Goal: Transaction & Acquisition: Purchase product/service

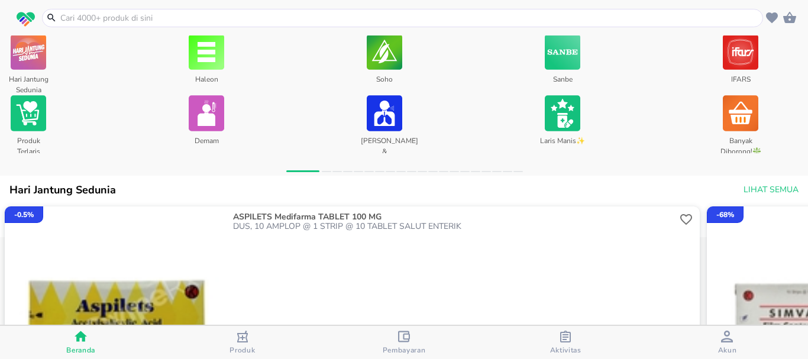
scroll to position [477, 0]
click at [143, 17] on input "text" at bounding box center [409, 18] width 701 height 12
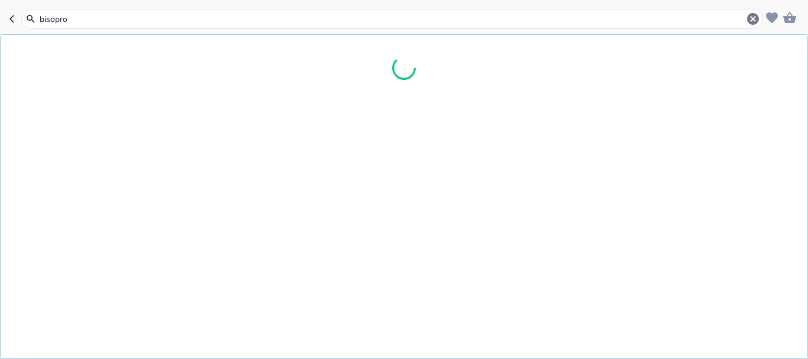
type input "bisoprol"
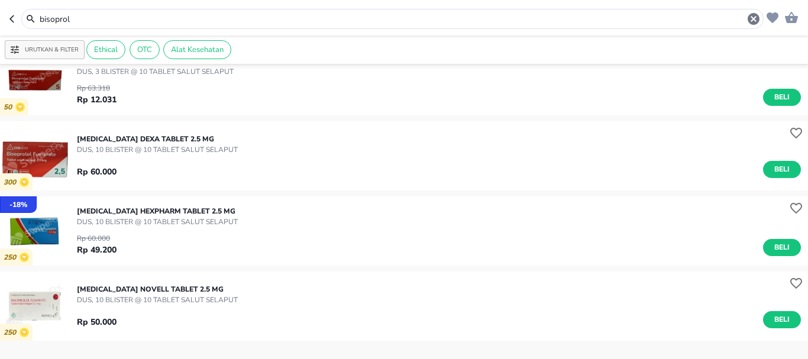
scroll to position [177, 0]
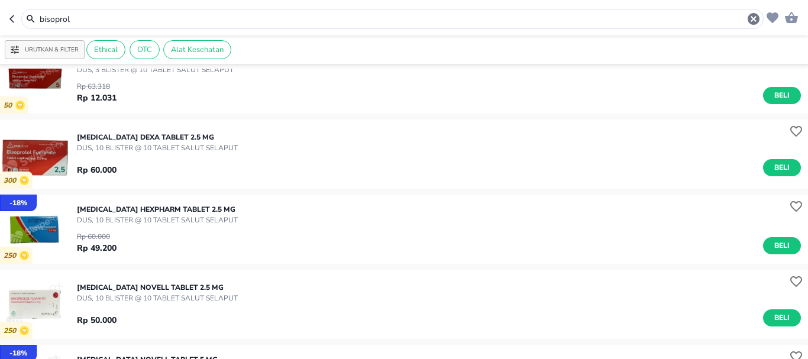
drag, startPoint x: 124, startPoint y: 18, endPoint x: 0, endPoint y: 12, distance: 123.8
click at [0, 17] on header "bisoprol" at bounding box center [404, 17] width 808 height 35
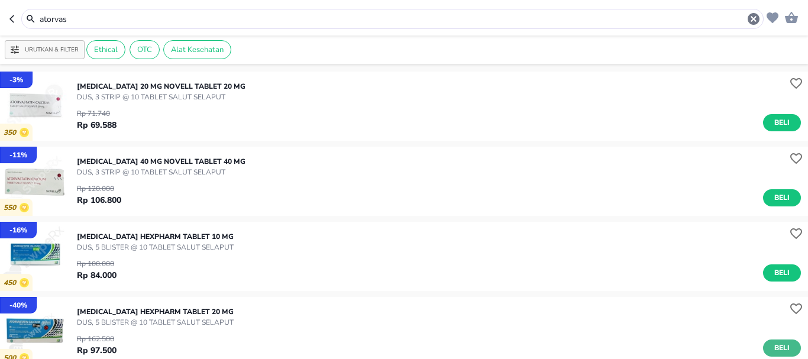
click at [772, 344] on span "Beli" at bounding box center [782, 348] width 20 height 12
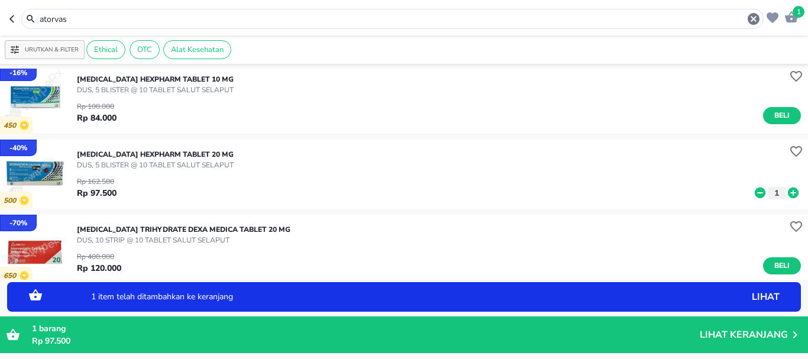
scroll to position [177, 0]
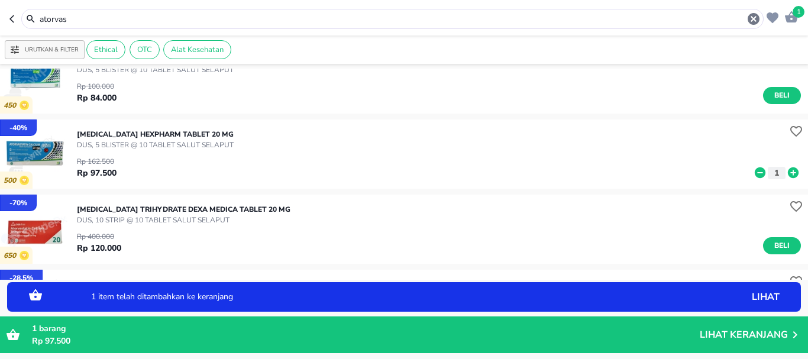
click at [788, 172] on icon at bounding box center [793, 172] width 11 height 11
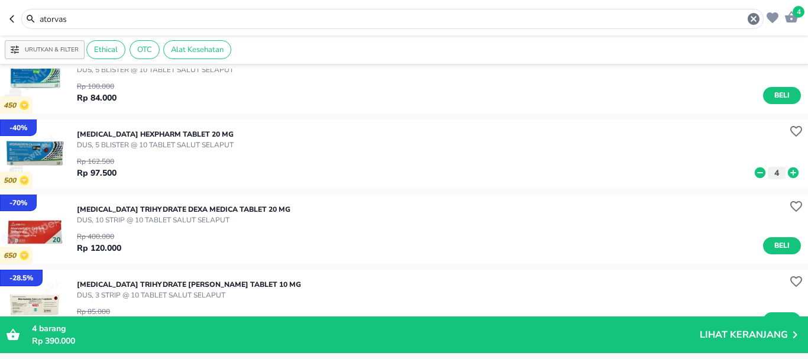
drag, startPoint x: 85, startPoint y: 21, endPoint x: 0, endPoint y: 25, distance: 85.3
click at [0, 25] on header "4 atorvas" at bounding box center [404, 17] width 808 height 35
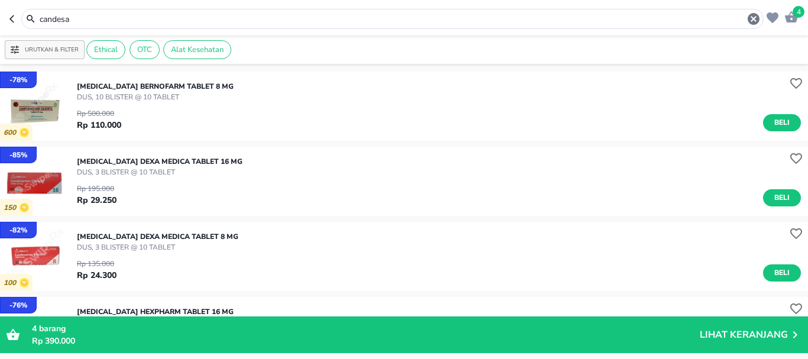
drag, startPoint x: 102, startPoint y: 19, endPoint x: 0, endPoint y: 17, distance: 102.4
click at [0, 17] on header "4 candesa" at bounding box center [404, 17] width 808 height 35
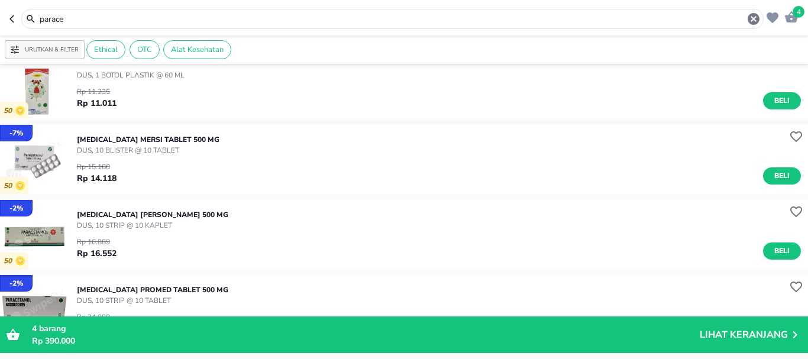
scroll to position [473, 0]
click at [784, 174] on button "Beli" at bounding box center [782, 175] width 38 height 17
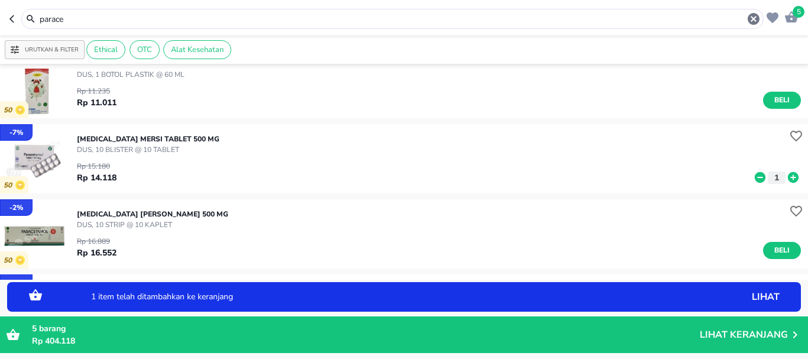
click at [788, 174] on icon at bounding box center [793, 177] width 11 height 11
click at [788, 175] on icon at bounding box center [793, 177] width 11 height 11
click at [788, 176] on icon at bounding box center [793, 177] width 11 height 11
click at [788, 173] on icon at bounding box center [793, 177] width 11 height 11
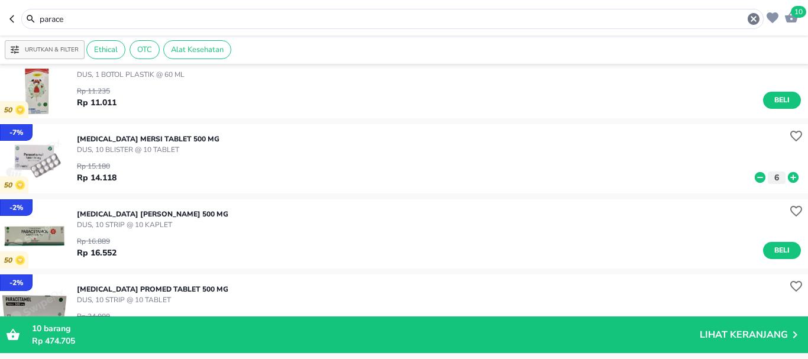
drag, startPoint x: 78, startPoint y: 17, endPoint x: 0, endPoint y: 6, distance: 78.8
click at [0, 6] on header "10 parace" at bounding box center [404, 17] width 808 height 35
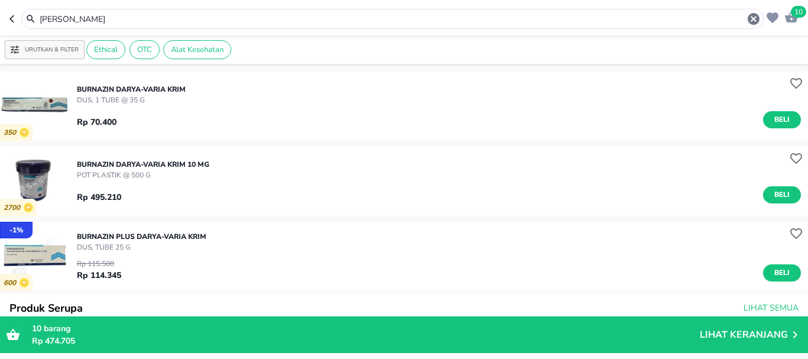
click at [773, 272] on span "Beli" at bounding box center [782, 273] width 20 height 12
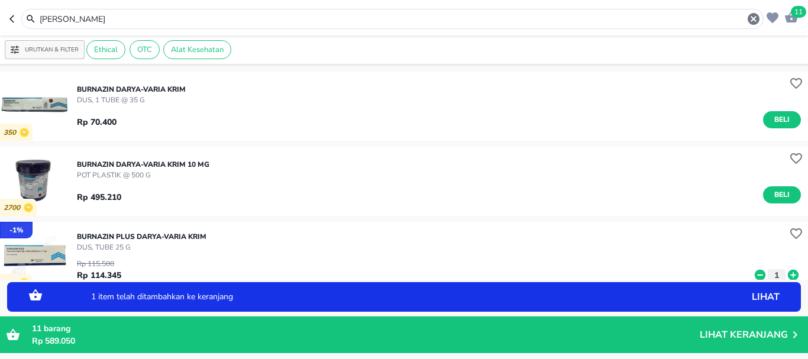
click at [0, 0] on html "Halo Apotek Sendang Bunda, selamat datang! 11 burnaz Urutkan & Filter Ethical O…" at bounding box center [404, 0] width 808 height 0
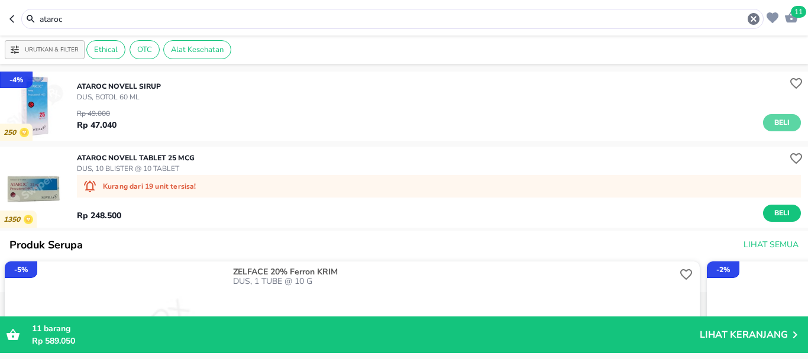
drag, startPoint x: 779, startPoint y: 118, endPoint x: 795, endPoint y: 124, distance: 16.8
click at [780, 120] on span "Beli" at bounding box center [782, 123] width 20 height 12
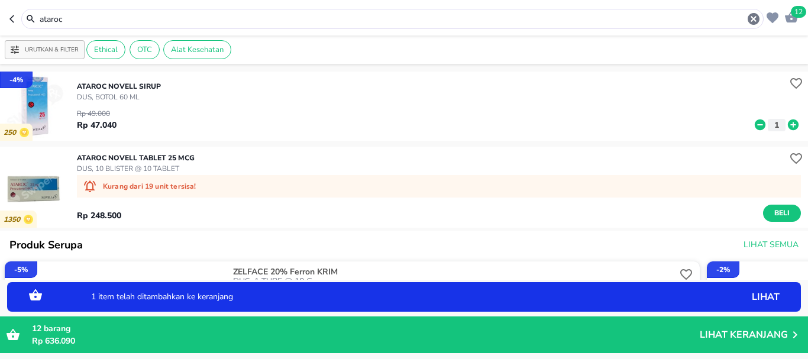
click at [788, 122] on icon at bounding box center [793, 125] width 11 height 11
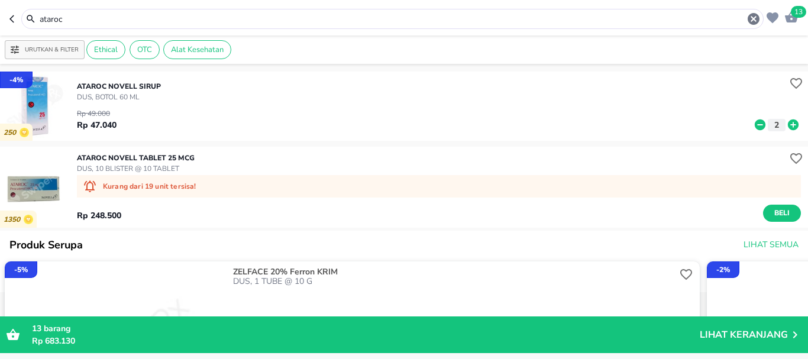
drag, startPoint x: 114, startPoint y: 12, endPoint x: 3, endPoint y: 11, distance: 111.2
click at [3, 11] on header "13 ataroc" at bounding box center [404, 17] width 808 height 35
drag, startPoint x: 41, startPoint y: 16, endPoint x: 0, endPoint y: 17, distance: 41.4
click at [0, 17] on header "13 ataroc" at bounding box center [404, 17] width 808 height 35
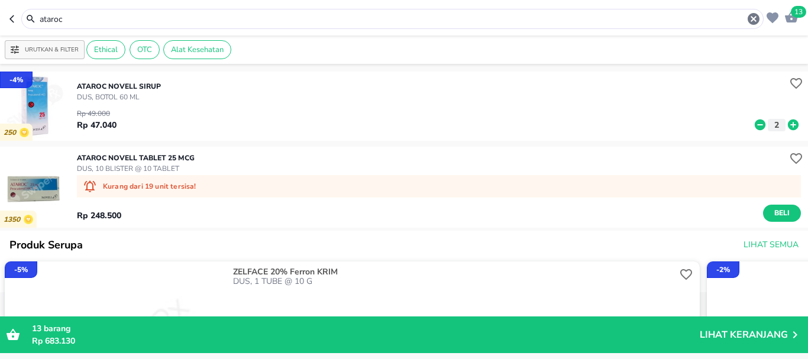
drag, startPoint x: 0, startPoint y: 17, endPoint x: 7, endPoint y: 5, distance: 14.3
click at [0, 17] on header "13 ataroc" at bounding box center [404, 17] width 808 height 35
drag, startPoint x: 108, startPoint y: 22, endPoint x: 0, endPoint y: -1, distance: 110.0
click at [0, 0] on html "Halo Apotek Sendang Bunda, selamat datang! 13 ataroc Urutkan & Filter Ethical O…" at bounding box center [404, 0] width 808 height 0
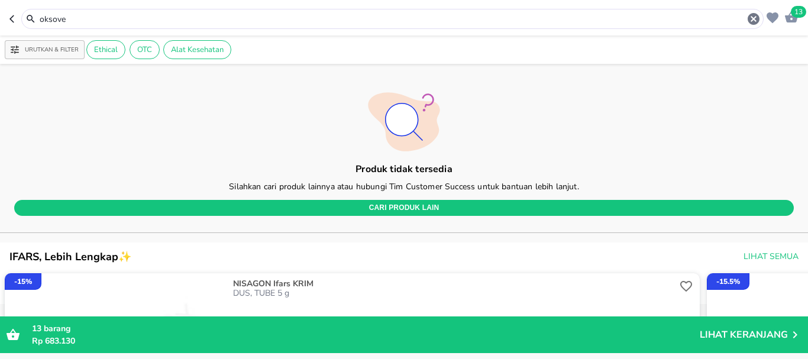
drag, startPoint x: 107, startPoint y: 17, endPoint x: 0, endPoint y: 25, distance: 107.4
click at [0, 25] on header "13 oksove" at bounding box center [404, 17] width 808 height 35
drag, startPoint x: 18, startPoint y: 20, endPoint x: 0, endPoint y: 20, distance: 17.7
click at [0, 20] on header "13 oksove" at bounding box center [404, 17] width 808 height 35
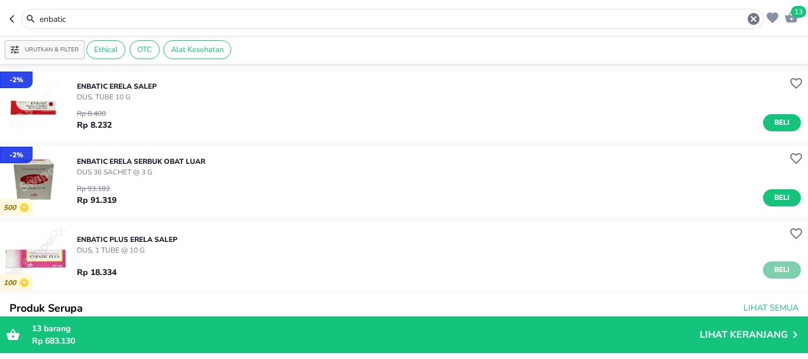
click at [780, 267] on span "Beli" at bounding box center [782, 270] width 20 height 12
drag, startPoint x: 99, startPoint y: 18, endPoint x: 0, endPoint y: 19, distance: 99.4
click at [0, 18] on header "15 enbatic" at bounding box center [404, 17] width 808 height 35
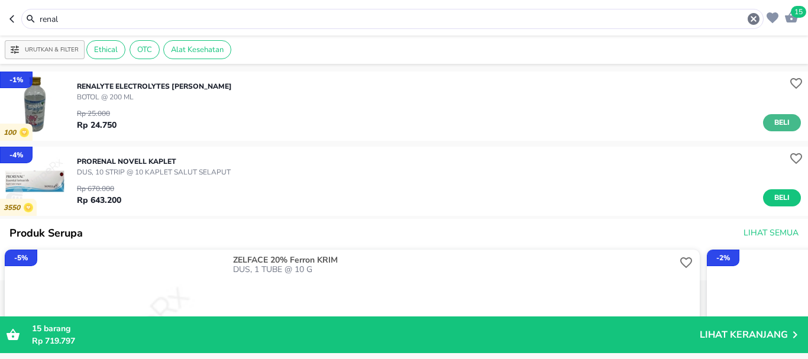
click at [789, 122] on button "Beli" at bounding box center [782, 122] width 38 height 17
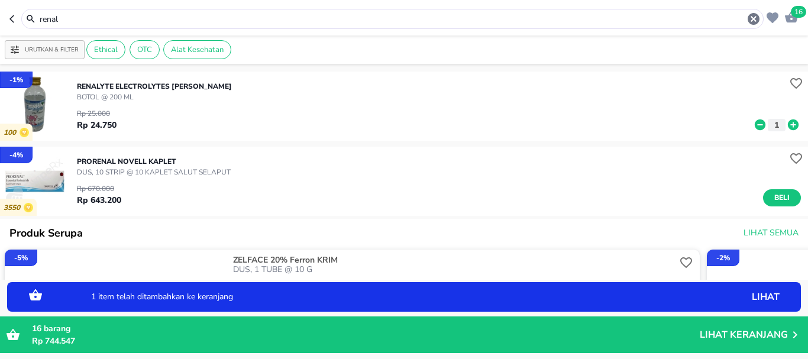
click at [788, 122] on icon at bounding box center [793, 125] width 11 height 11
drag, startPoint x: 73, startPoint y: 15, endPoint x: 2, endPoint y: 18, distance: 71.1
click at [2, 18] on header "17 renal" at bounding box center [404, 17] width 808 height 35
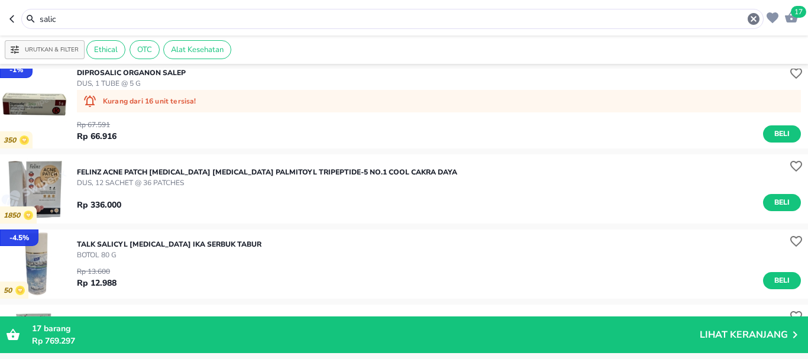
scroll to position [237, 0]
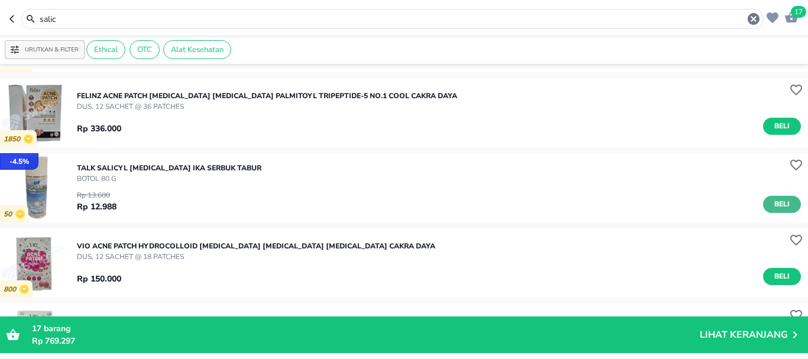
click at [777, 200] on span "Beli" at bounding box center [782, 204] width 20 height 12
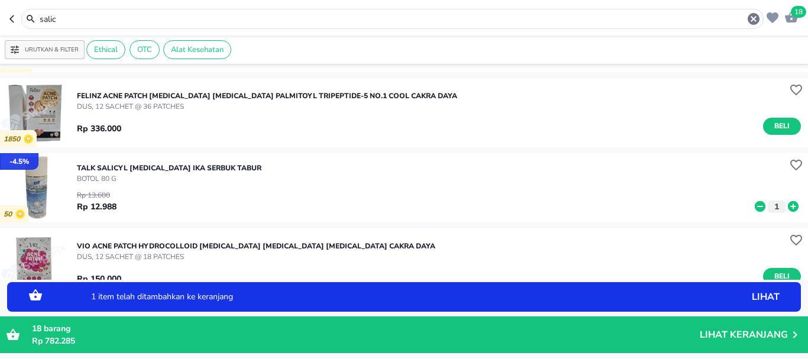
click at [788, 204] on icon at bounding box center [793, 206] width 11 height 11
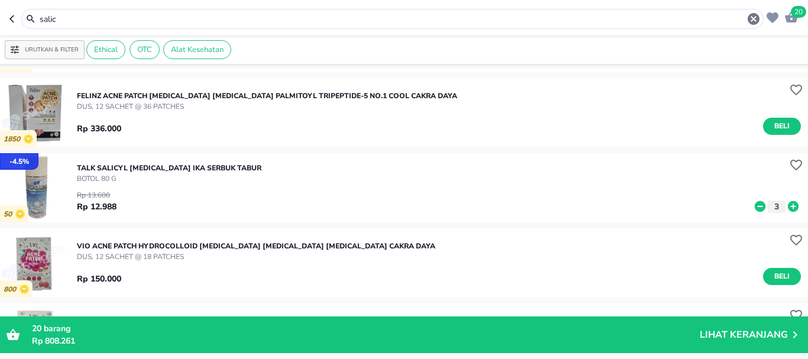
drag, startPoint x: 89, startPoint y: 23, endPoint x: 0, endPoint y: 22, distance: 88.7
click at [0, 22] on header "20 salic" at bounding box center [404, 17] width 808 height 35
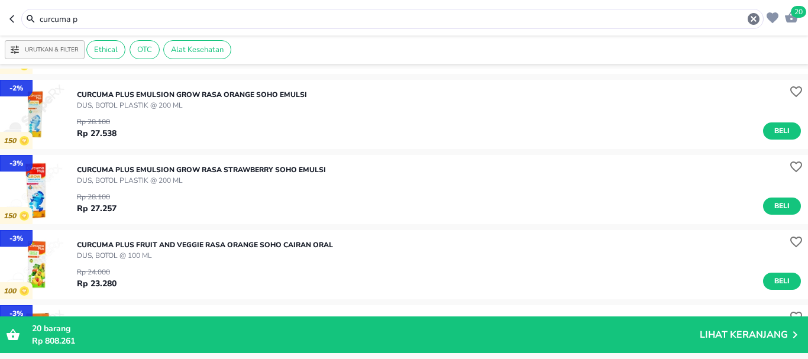
scroll to position [59, 0]
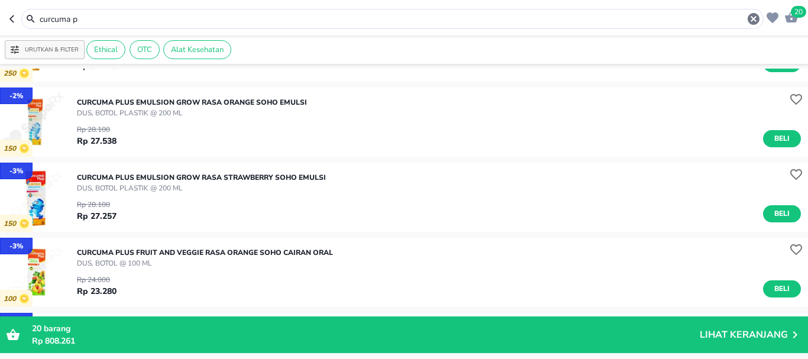
drag, startPoint x: 159, startPoint y: 22, endPoint x: 153, endPoint y: 21, distance: 6.0
click at [153, 21] on input "curcuma p" at bounding box center [392, 19] width 708 height 12
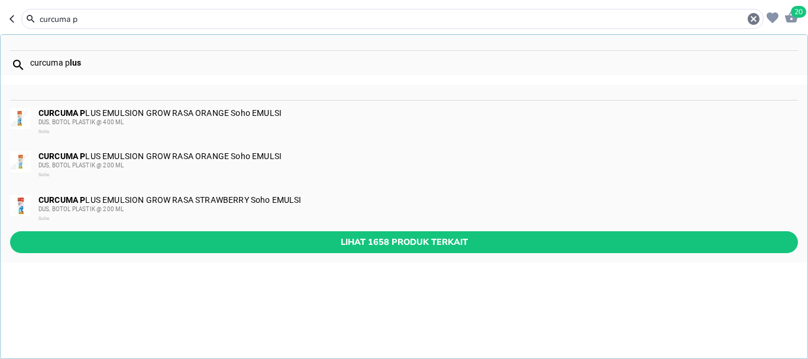
drag, startPoint x: 100, startPoint y: 23, endPoint x: 0, endPoint y: 30, distance: 100.2
click at [0, 30] on header "20 curcuma p curcuma p lus CURCUMA P LUS EMULSION GROW RASA ORANGE Soho EMULSI …" at bounding box center [404, 17] width 808 height 35
drag, startPoint x: 84, startPoint y: 21, endPoint x: 0, endPoint y: 17, distance: 84.1
click at [0, 17] on header "20 curcuma p curcuma p lus CURCUMA P LUS EMULSION GROW RASA ORANGE Soho EMULSI …" at bounding box center [404, 17] width 808 height 35
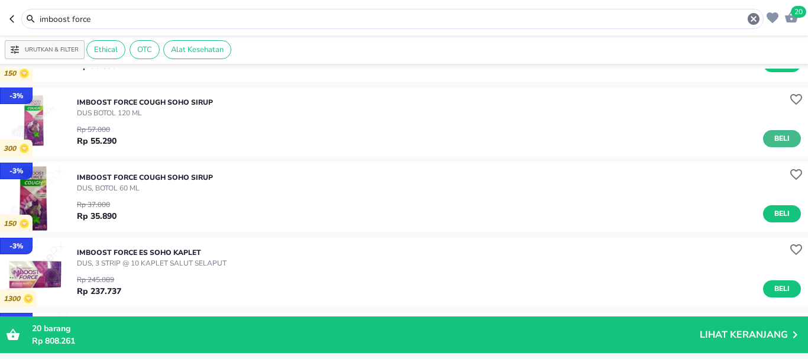
click at [782, 137] on span "Beli" at bounding box center [782, 139] width 20 height 12
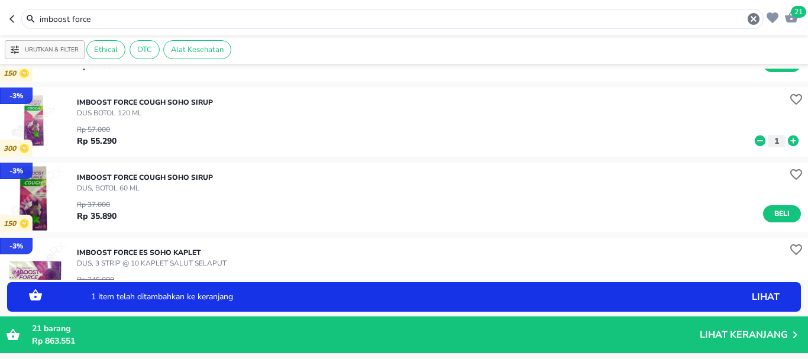
click at [788, 139] on icon at bounding box center [793, 140] width 11 height 11
click at [789, 139] on icon at bounding box center [793, 140] width 11 height 11
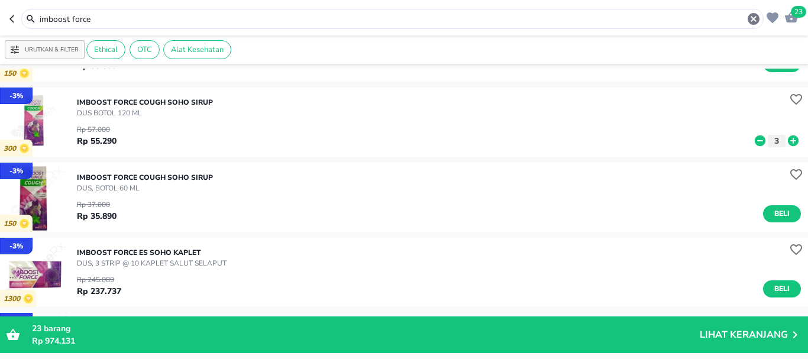
click at [755, 144] on icon at bounding box center [760, 140] width 11 height 11
drag, startPoint x: 115, startPoint y: 17, endPoint x: 0, endPoint y: 24, distance: 115.0
click at [0, 24] on header "22 imboost force" at bounding box center [404, 17] width 808 height 35
click at [0, 22] on header "22 imboost force" at bounding box center [404, 17] width 808 height 35
drag, startPoint x: 104, startPoint y: 18, endPoint x: 0, endPoint y: 14, distance: 104.2
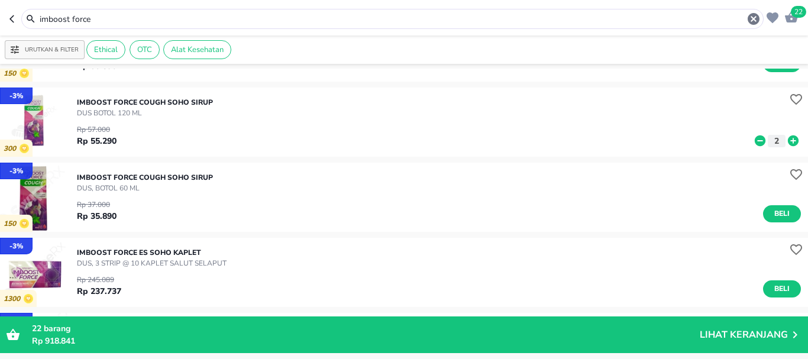
click at [0, 14] on header "22 imboost force" at bounding box center [404, 17] width 808 height 35
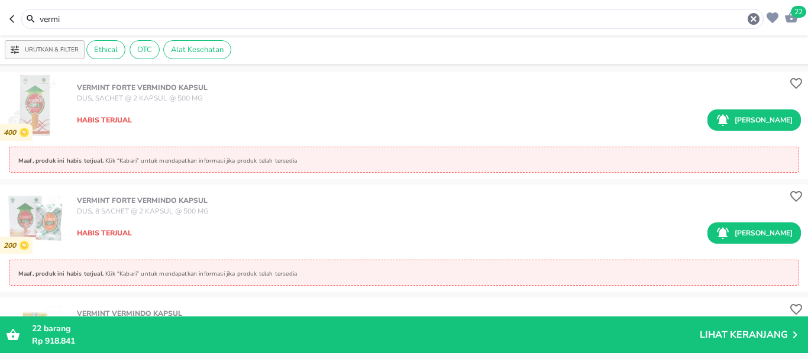
drag, startPoint x: 98, startPoint y: 17, endPoint x: 0, endPoint y: 22, distance: 97.8
click at [0, 22] on header "22 vermi" at bounding box center [404, 17] width 808 height 35
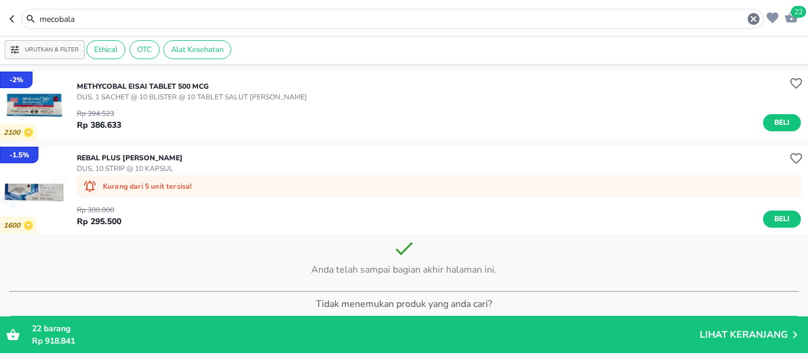
scroll to position [532, 0]
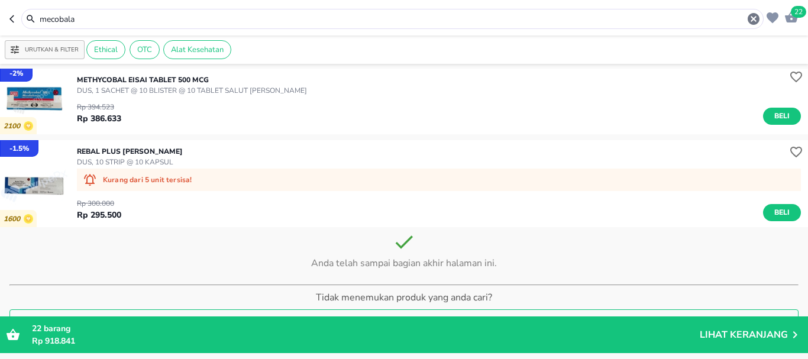
drag, startPoint x: 99, startPoint y: 15, endPoint x: 0, endPoint y: 0, distance: 100.6
click at [0, 0] on header "22 mecobala" at bounding box center [404, 17] width 808 height 35
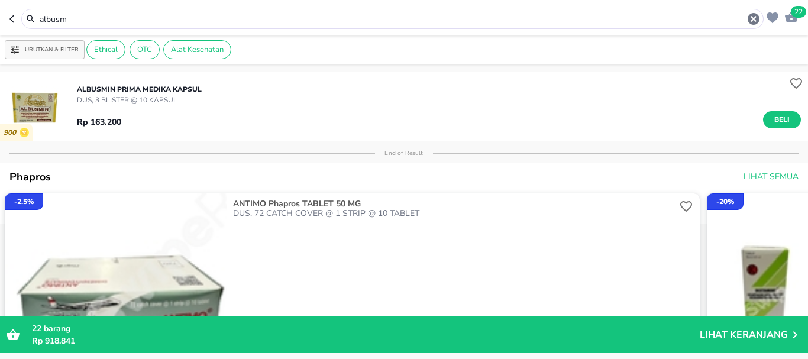
drag, startPoint x: 130, startPoint y: 22, endPoint x: 0, endPoint y: 30, distance: 129.8
click at [0, 30] on header "22 albusm" at bounding box center [404, 17] width 808 height 35
click at [772, 117] on span "Beli" at bounding box center [782, 120] width 20 height 12
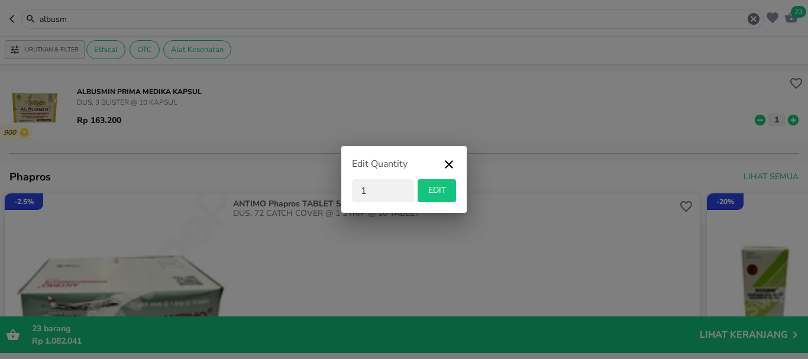
click at [447, 166] on icon "button" at bounding box center [449, 164] width 8 height 8
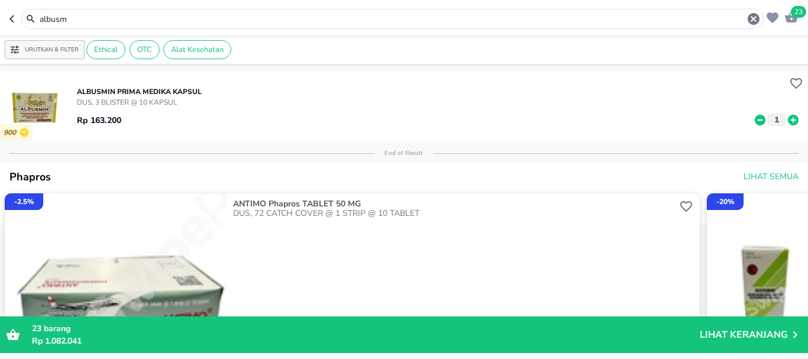
drag, startPoint x: 106, startPoint y: 25, endPoint x: 0, endPoint y: 14, distance: 107.1
click at [0, 18] on header "23 albusm" at bounding box center [404, 17] width 808 height 35
click at [0, 16] on header "23 albusm" at bounding box center [404, 17] width 808 height 35
drag, startPoint x: 72, startPoint y: 18, endPoint x: 0, endPoint y: 13, distance: 72.4
click at [0, 13] on header "23 albusm" at bounding box center [404, 17] width 808 height 35
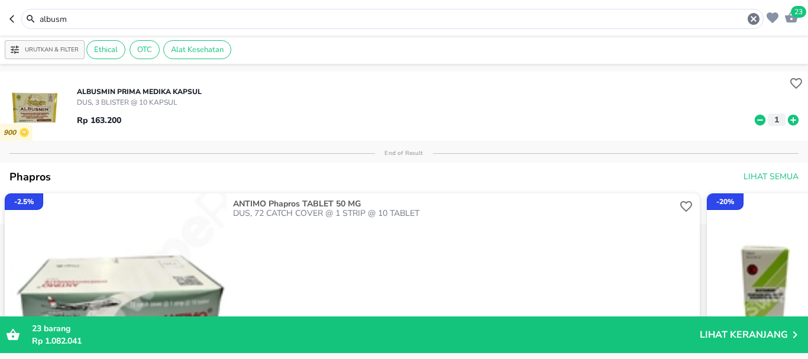
click at [0, 13] on header "23 albusm" at bounding box center [404, 17] width 808 height 35
drag, startPoint x: 73, startPoint y: 14, endPoint x: 0, endPoint y: 14, distance: 72.8
click at [0, 14] on header "23 albusm" at bounding box center [404, 17] width 808 height 35
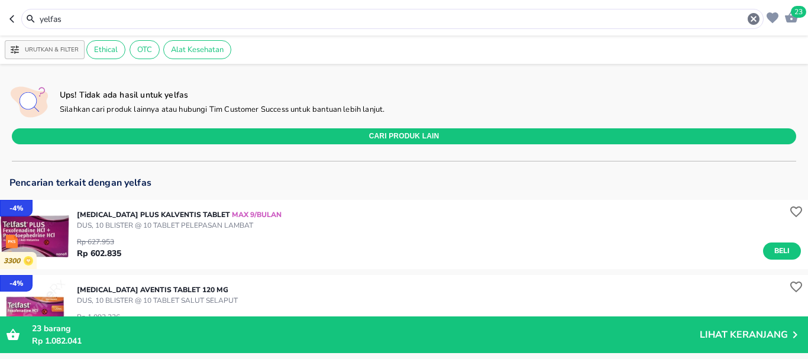
drag, startPoint x: 0, startPoint y: 35, endPoint x: 4, endPoint y: 15, distance: 20.5
click at [0, 30] on header "23 yelfas" at bounding box center [404, 17] width 808 height 35
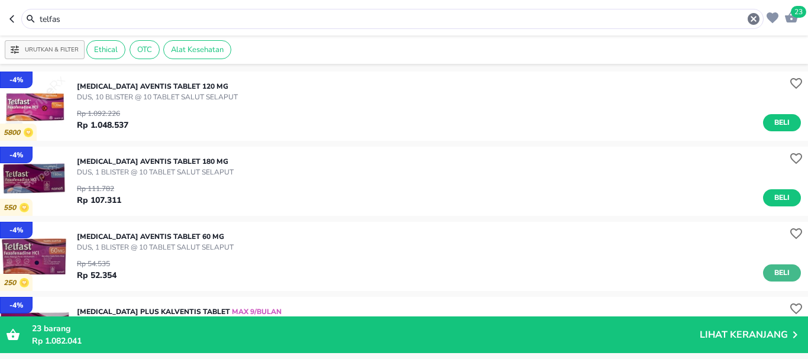
click at [777, 269] on span "Beli" at bounding box center [782, 273] width 20 height 12
drag, startPoint x: 73, startPoint y: 15, endPoint x: 0, endPoint y: -2, distance: 74.8
click at [0, 0] on html "Halo Apotek Sendang Bunda, selamat datang! 24 telfas Urutkan & Filter Ethical O…" at bounding box center [404, 0] width 808 height 0
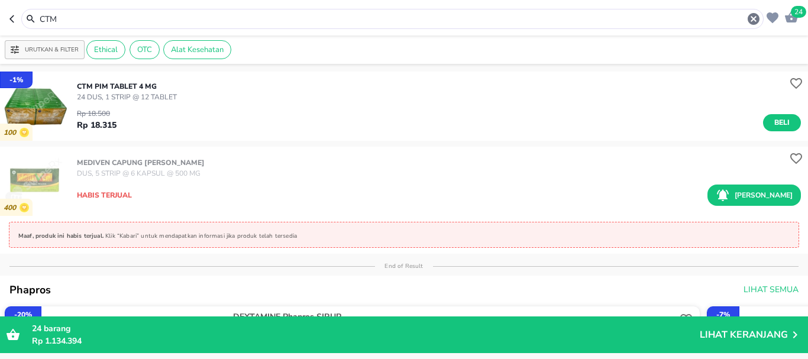
click at [787, 123] on button "Beli" at bounding box center [782, 122] width 38 height 17
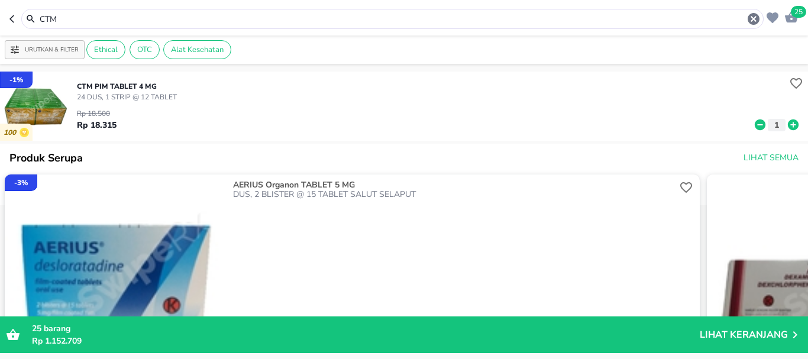
drag, startPoint x: 122, startPoint y: 19, endPoint x: 0, endPoint y: 12, distance: 122.7
click at [0, 16] on header "25 CTM" at bounding box center [404, 17] width 808 height 35
click at [0, 12] on header "25 CTM" at bounding box center [404, 17] width 808 height 35
drag, startPoint x: 75, startPoint y: 20, endPoint x: 0, endPoint y: -2, distance: 77.9
click at [0, 0] on html "Halo Apotek Sendang Bunda, selamat datang! 25 CTM Urutkan & Filter Ethical OTC …" at bounding box center [404, 0] width 808 height 0
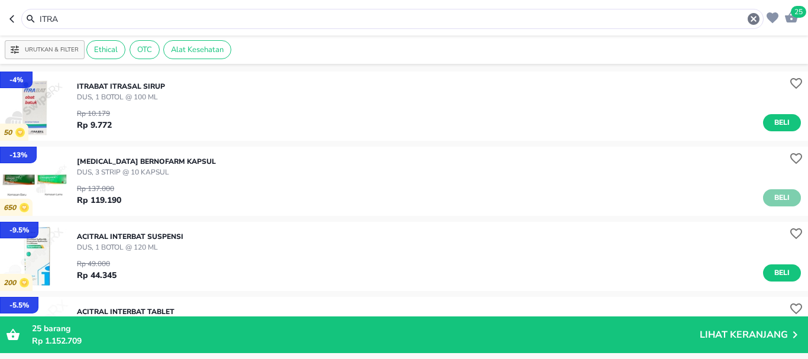
click at [781, 200] on span "Beli" at bounding box center [782, 198] width 20 height 12
drag, startPoint x: 80, startPoint y: 18, endPoint x: 0, endPoint y: 18, distance: 79.9
click at [0, 21] on header "26 ITRA" at bounding box center [404, 17] width 808 height 35
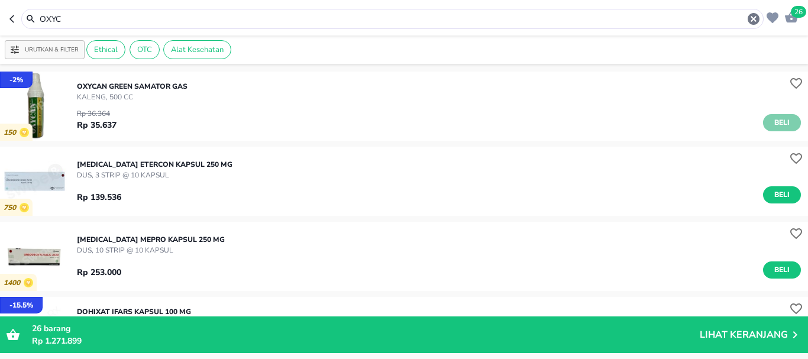
click at [786, 121] on button "Beli" at bounding box center [782, 122] width 38 height 17
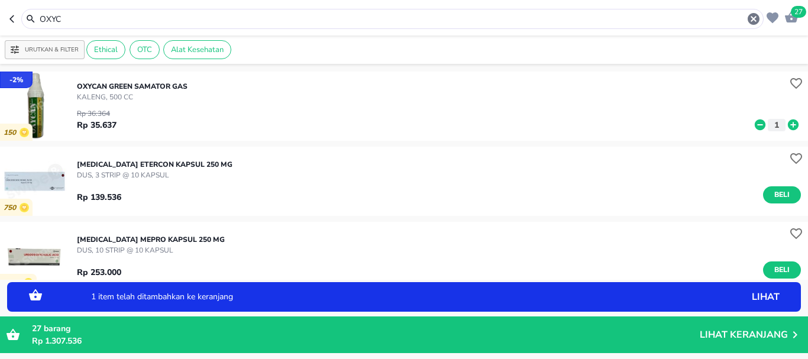
click at [788, 121] on icon at bounding box center [793, 125] width 11 height 11
click at [789, 121] on icon at bounding box center [793, 124] width 15 height 13
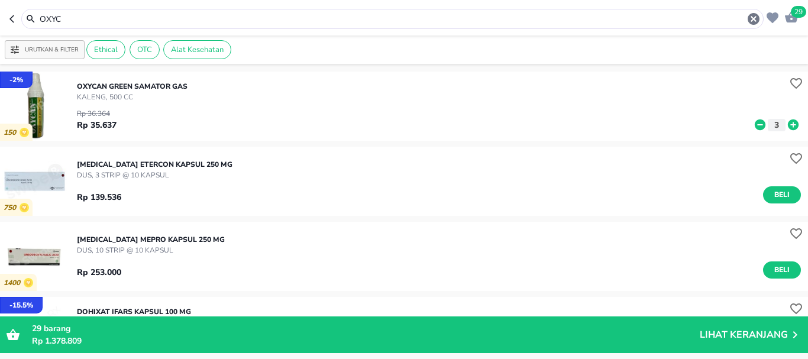
drag, startPoint x: 97, startPoint y: 16, endPoint x: 0, endPoint y: 26, distance: 97.5
click at [0, 26] on header "29 OXYC" at bounding box center [404, 17] width 808 height 35
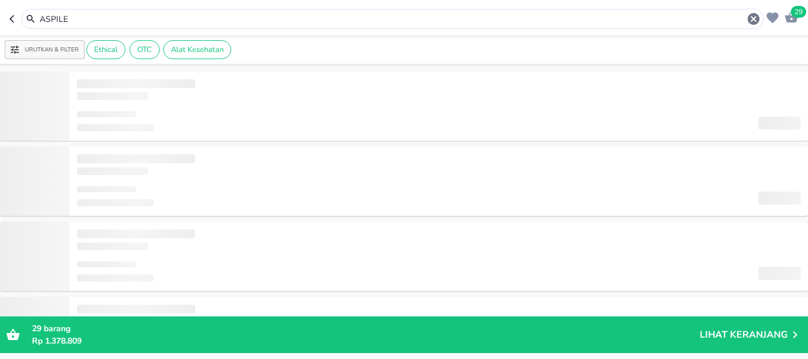
drag, startPoint x: 88, startPoint y: 19, endPoint x: 0, endPoint y: 2, distance: 89.7
click at [0, 13] on header "29 ASPILE" at bounding box center [404, 17] width 808 height 35
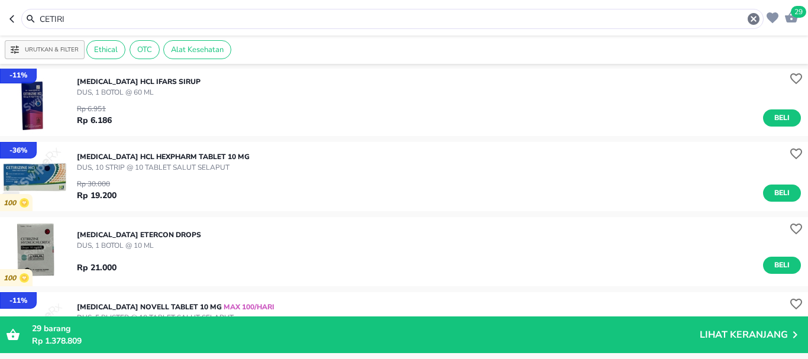
scroll to position [59, 0]
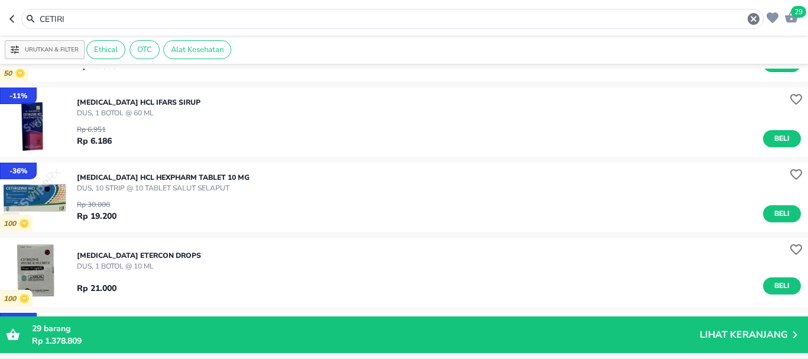
click at [0, 22] on header "29 CETIRI" at bounding box center [404, 17] width 808 height 35
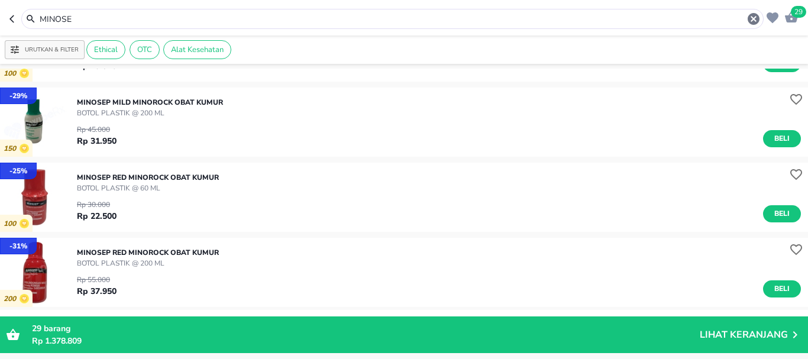
drag, startPoint x: 81, startPoint y: 20, endPoint x: 0, endPoint y: 0, distance: 83.4
click at [0, 4] on header "29 MINOSE" at bounding box center [404, 17] width 808 height 35
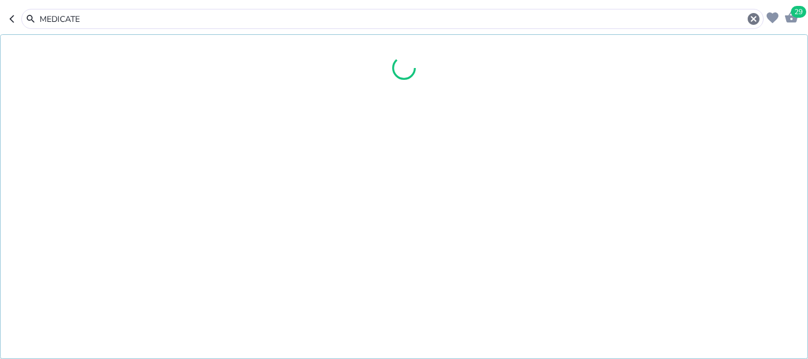
type input "MEDICATE"
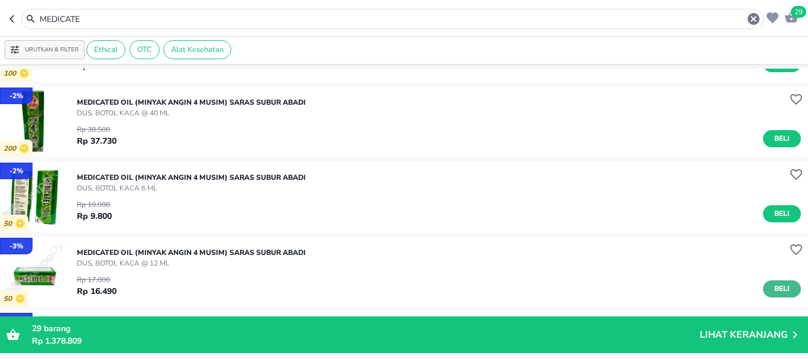
click at [782, 290] on span "Beli" at bounding box center [782, 289] width 20 height 12
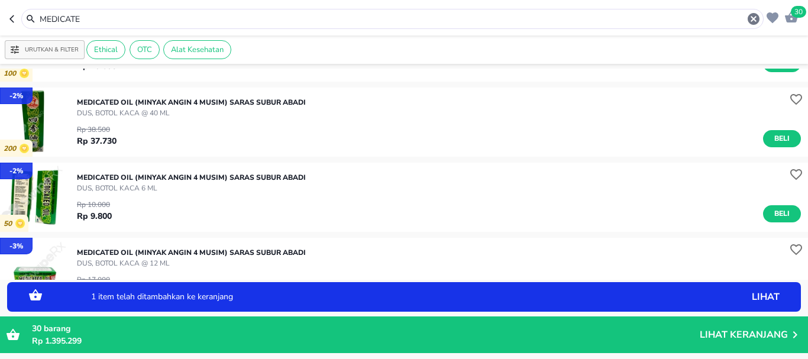
click at [783, 290] on div "1 item telah ditambahkan ke keranjang lihat" at bounding box center [404, 297] width 782 height 18
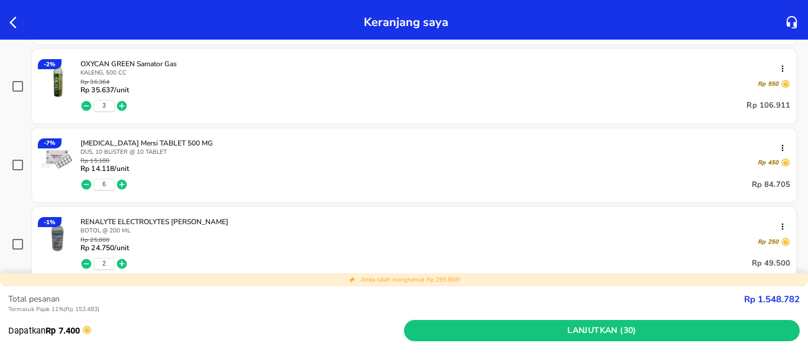
scroll to position [769, 0]
click at [15, 22] on icon "button" at bounding box center [16, 22] width 14 height 14
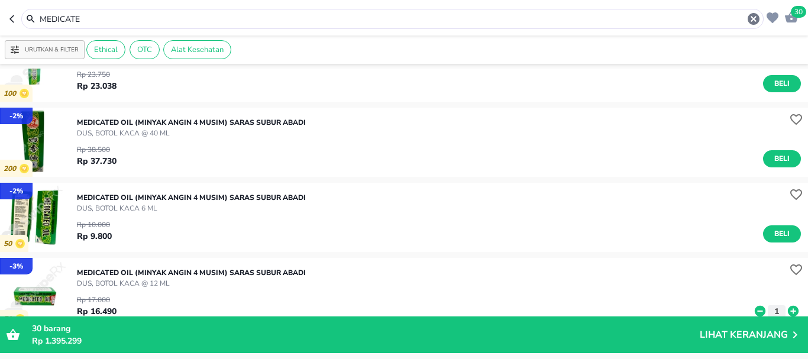
scroll to position [59, 0]
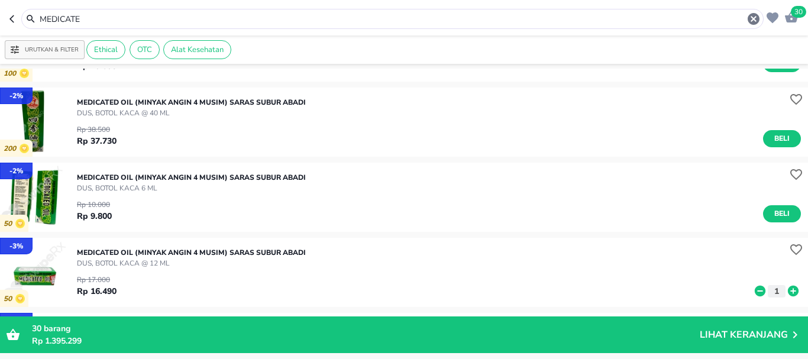
click at [788, 289] on icon at bounding box center [793, 291] width 11 height 11
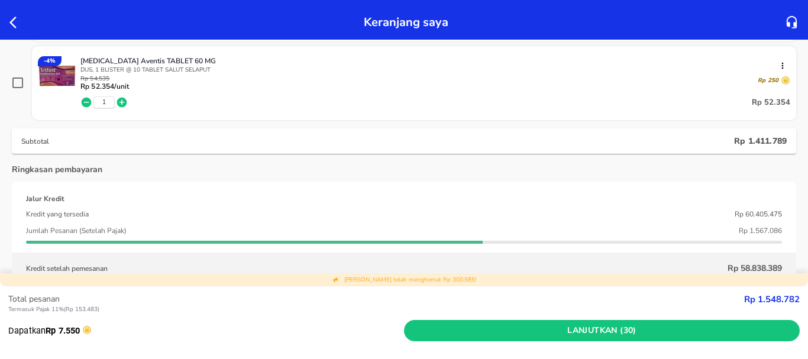
scroll to position [1183, 0]
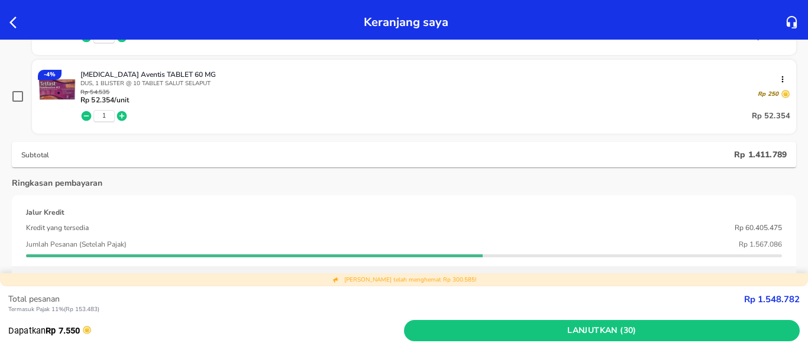
click at [11, 22] on icon "button" at bounding box center [12, 23] width 7 height 12
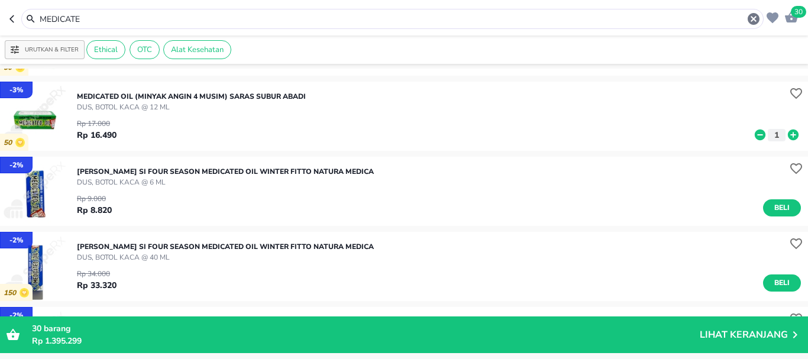
scroll to position [237, 0]
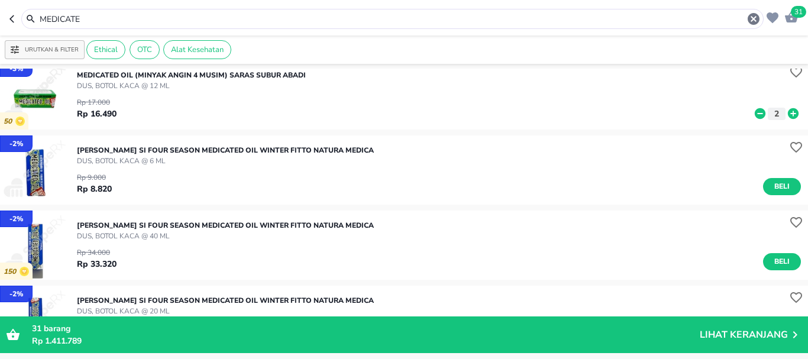
click at [788, 110] on icon at bounding box center [793, 113] width 11 height 11
drag, startPoint x: 113, startPoint y: 22, endPoint x: 0, endPoint y: 21, distance: 113.0
click at [0, 21] on header "32 MEDICATE" at bounding box center [404, 17] width 808 height 35
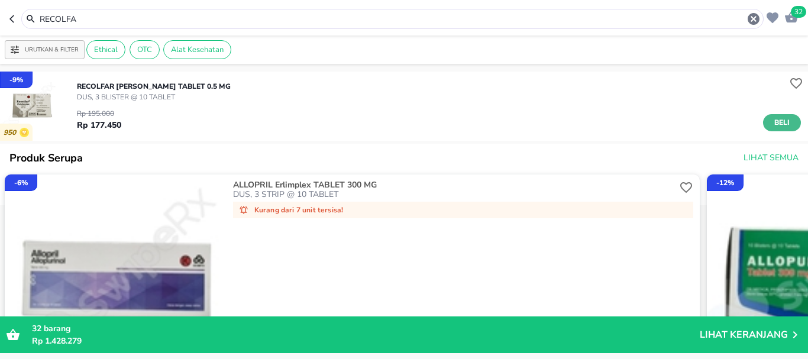
click at [776, 120] on span "Beli" at bounding box center [782, 123] width 20 height 12
drag, startPoint x: 95, startPoint y: 19, endPoint x: 0, endPoint y: 17, distance: 95.3
click at [0, 18] on header "33 RECOLFA" at bounding box center [404, 17] width 808 height 35
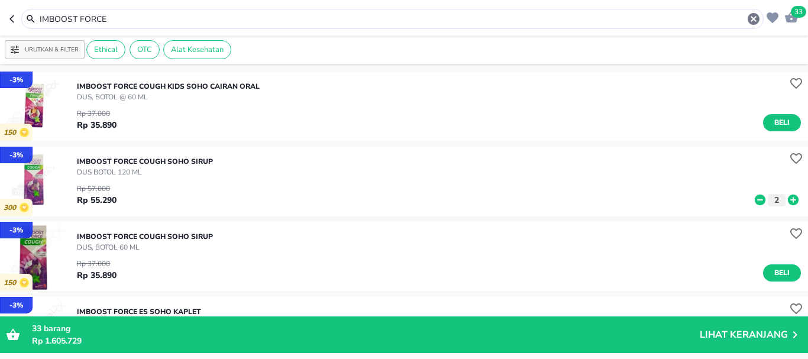
click at [0, 22] on header "33 IMBOOST FORCE" at bounding box center [404, 17] width 808 height 35
drag, startPoint x: 128, startPoint y: 18, endPoint x: 0, endPoint y: 5, distance: 128.4
click at [0, 5] on header "33 IMBOOST FORCE" at bounding box center [404, 17] width 808 height 35
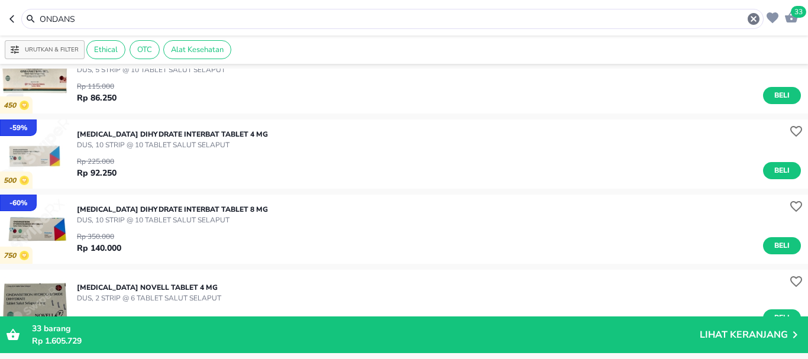
scroll to position [237, 0]
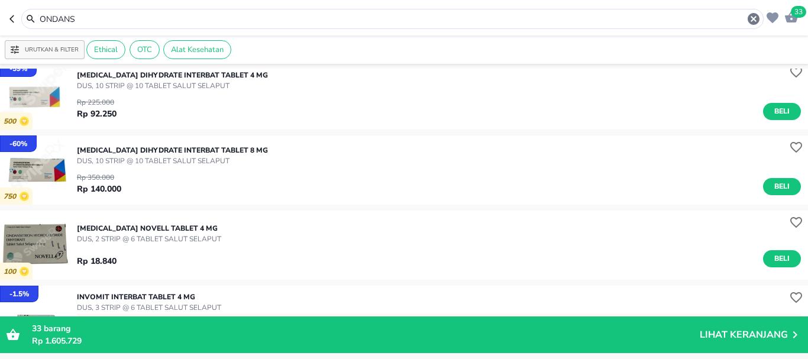
drag, startPoint x: 95, startPoint y: 18, endPoint x: 0, endPoint y: 12, distance: 95.5
click at [0, 14] on header "33 ONDANS" at bounding box center [404, 17] width 808 height 35
click at [0, 13] on header "33 ONDANS" at bounding box center [404, 17] width 808 height 35
drag, startPoint x: 98, startPoint y: 11, endPoint x: 0, endPoint y: 0, distance: 98.3
click at [0, 0] on header "33 ONDANS" at bounding box center [404, 17] width 808 height 35
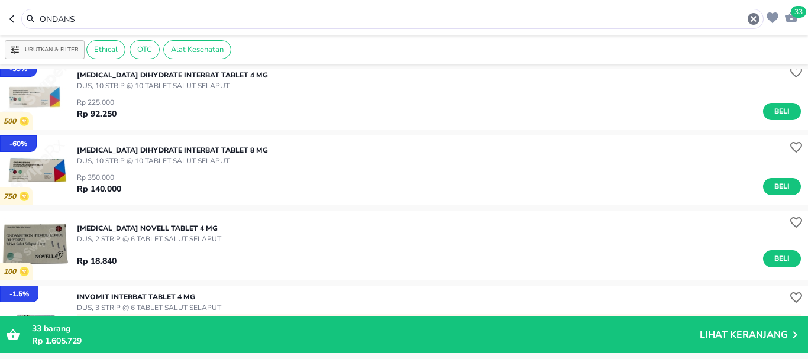
drag, startPoint x: 29, startPoint y: 24, endPoint x: 0, endPoint y: 21, distance: 29.1
click at [0, 24] on header "33 ONDANS" at bounding box center [404, 17] width 808 height 35
click at [0, 21] on header "33 ONDANS" at bounding box center [404, 17] width 808 height 35
drag, startPoint x: 92, startPoint y: 15, endPoint x: 0, endPoint y: 18, distance: 92.3
click at [0, 18] on header "33 ONDANS" at bounding box center [404, 17] width 808 height 35
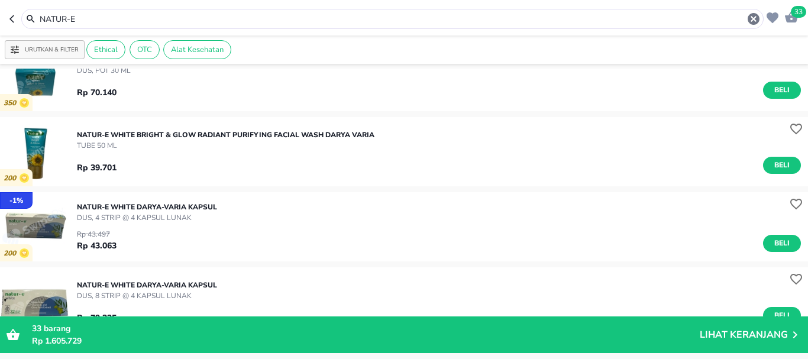
scroll to position [1403, 0]
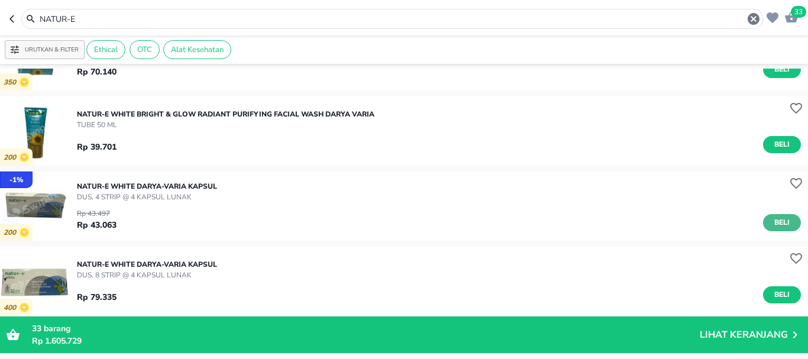
click at [775, 219] on span "Beli" at bounding box center [782, 223] width 20 height 12
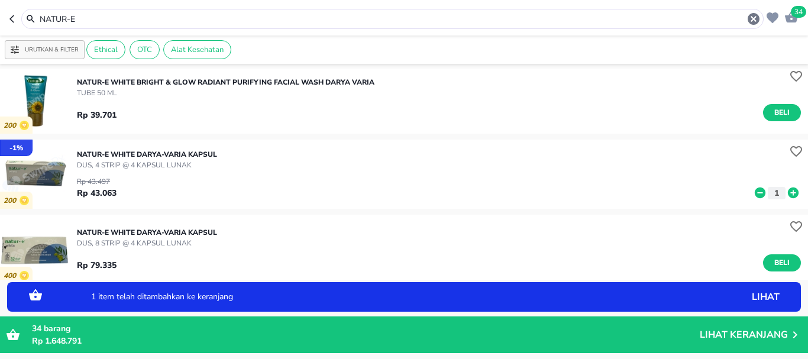
scroll to position [1462, 0]
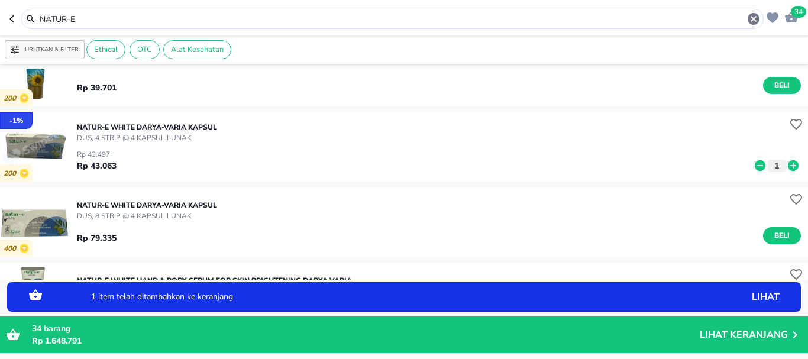
drag, startPoint x: 58, startPoint y: 17, endPoint x: 0, endPoint y: 16, distance: 58.0
click at [0, 17] on header "34 NATUR-E" at bounding box center [404, 17] width 808 height 35
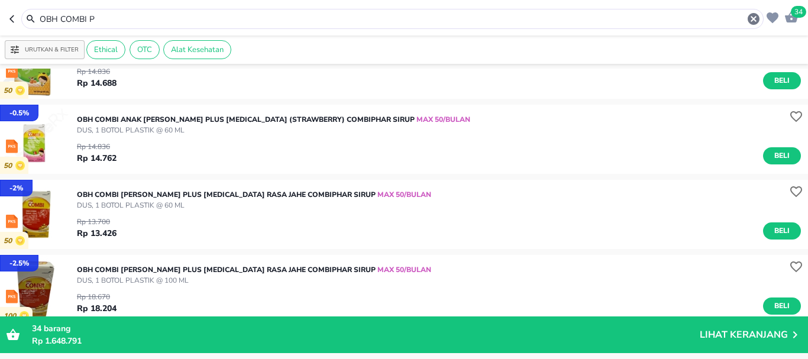
scroll to position [296, 0]
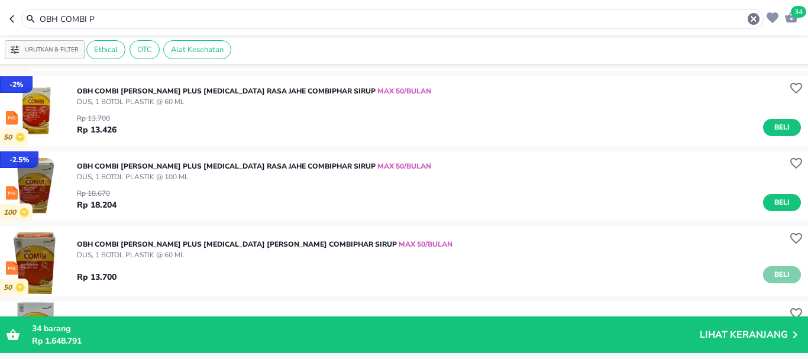
click at [786, 272] on button "Beli" at bounding box center [782, 274] width 38 height 17
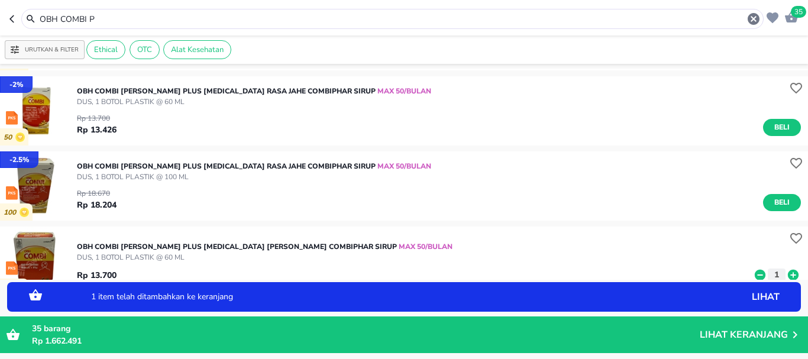
click at [788, 272] on icon at bounding box center [793, 274] width 11 height 11
click at [788, 270] on icon at bounding box center [793, 274] width 11 height 11
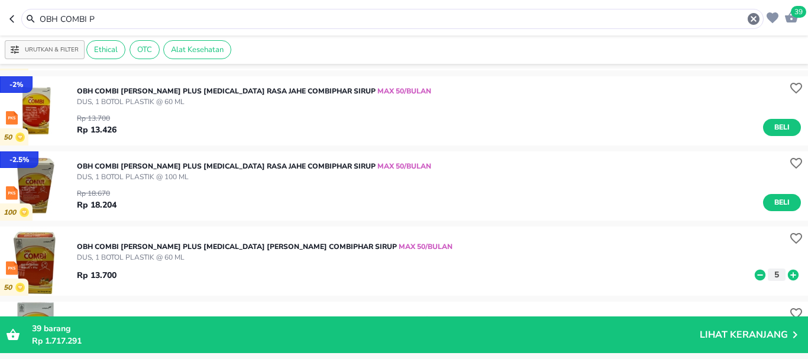
drag, startPoint x: 75, startPoint y: 12, endPoint x: 0, endPoint y: 12, distance: 74.5
click at [0, 12] on header "39 OBH COMBI P" at bounding box center [404, 17] width 808 height 35
click at [0, 11] on header "39 OBH COMBI P" at bounding box center [404, 17] width 808 height 35
drag, startPoint x: 76, startPoint y: 25, endPoint x: 27, endPoint y: 28, distance: 49.2
click at [0, 34] on header "39 OBH COMBI P" at bounding box center [404, 17] width 808 height 35
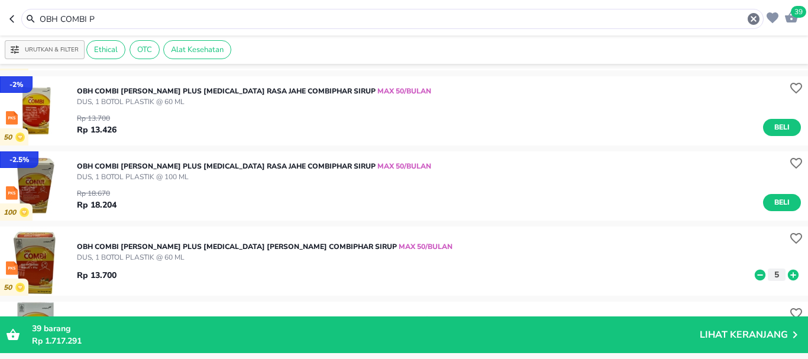
drag, startPoint x: 106, startPoint y: 16, endPoint x: 0, endPoint y: 10, distance: 106.1
click at [0, 17] on header "39 OBH COMBI P" at bounding box center [404, 17] width 808 height 35
type input "J"
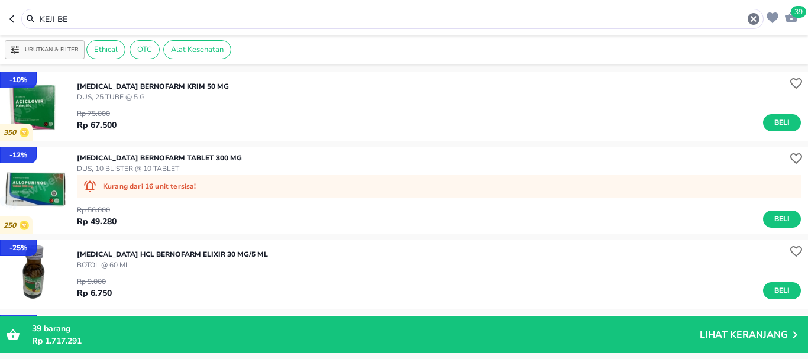
drag, startPoint x: 105, startPoint y: 6, endPoint x: 77, endPoint y: 21, distance: 31.8
click at [0, 26] on header "39 KEJI BE" at bounding box center [404, 17] width 808 height 35
drag, startPoint x: 88, startPoint y: 21, endPoint x: 0, endPoint y: 2, distance: 90.2
click at [0, 4] on header "39 KEJI BE" at bounding box center [404, 17] width 808 height 35
click at [0, 1] on header "39 KEJI BE" at bounding box center [404, 17] width 808 height 35
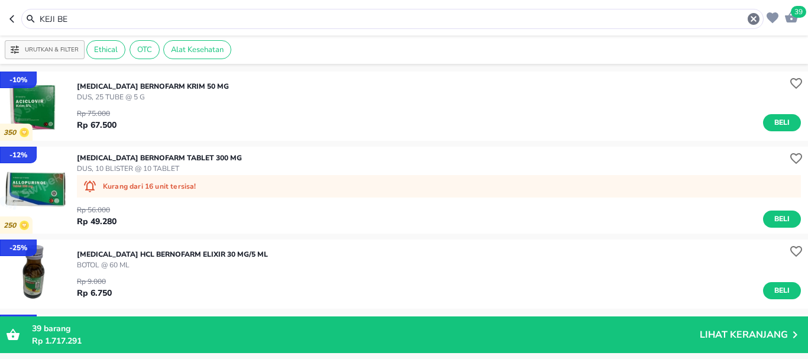
drag, startPoint x: 86, startPoint y: 16, endPoint x: 0, endPoint y: 16, distance: 85.8
click at [0, 16] on header "39 KEJI BE" at bounding box center [404, 17] width 808 height 35
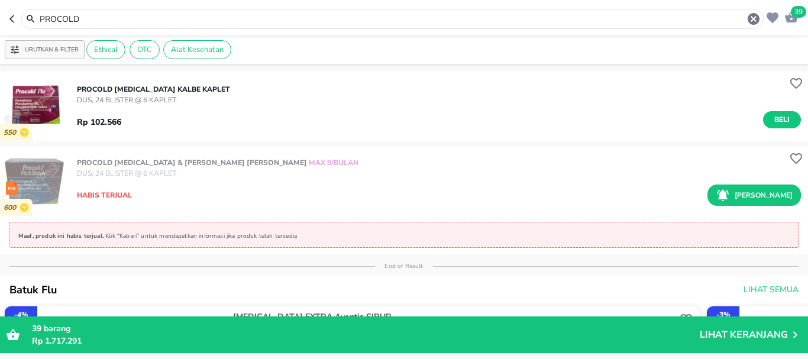
drag, startPoint x: 0, startPoint y: 4, endPoint x: 0, endPoint y: -9, distance: 13.0
click at [0, 0] on html "Halo Apotek Sendang Bunda, selamat datang! 39 PROCOLD Urutkan & Filter Ethical …" at bounding box center [404, 0] width 808 height 0
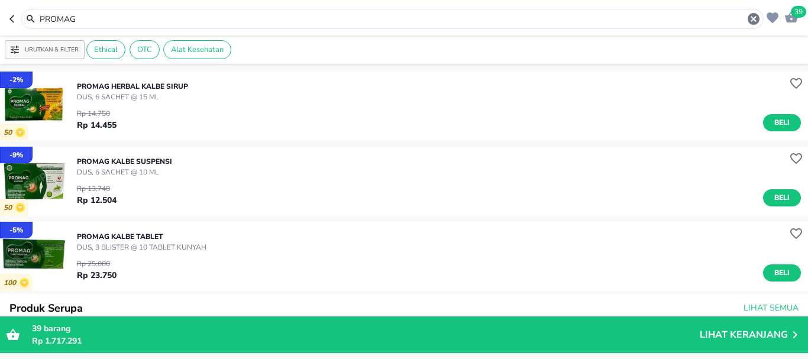
drag, startPoint x: 94, startPoint y: 15, endPoint x: 0, endPoint y: 1, distance: 95.2
click at [0, 7] on header "39 PROMAG" at bounding box center [404, 17] width 808 height 35
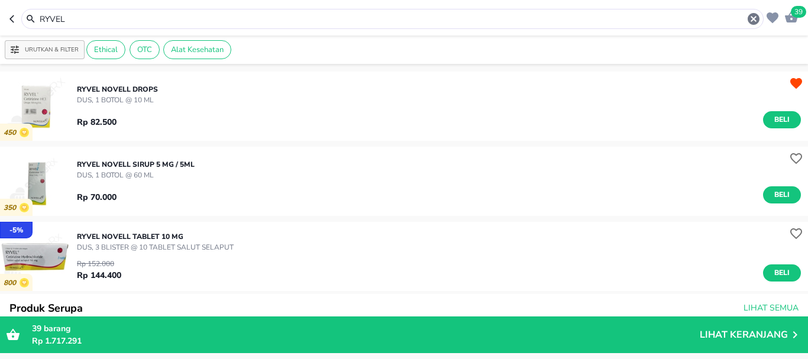
drag, startPoint x: 101, startPoint y: 15, endPoint x: 0, endPoint y: 0, distance: 102.3
click at [0, 12] on header "39 RYVEL" at bounding box center [404, 17] width 808 height 35
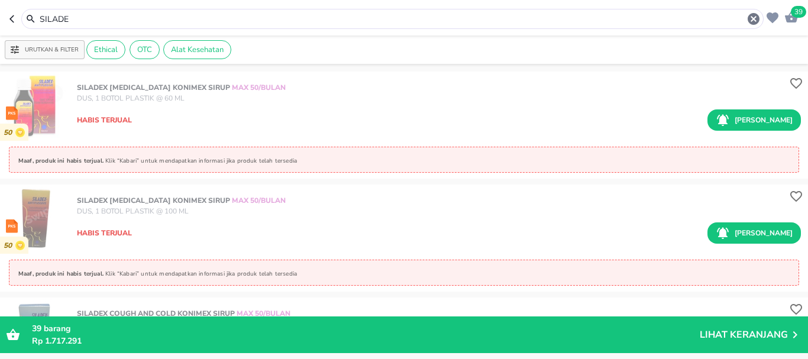
drag, startPoint x: 94, startPoint y: 24, endPoint x: 0, endPoint y: 0, distance: 97.0
click at [0, 0] on header "39 SILADE" at bounding box center [404, 17] width 808 height 35
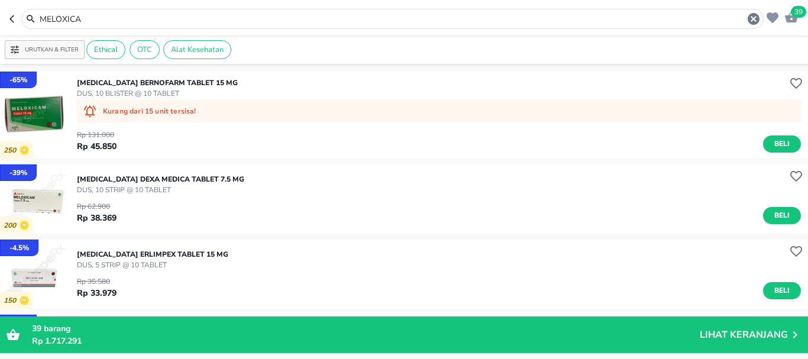
drag, startPoint x: 96, startPoint y: 18, endPoint x: 0, endPoint y: 29, distance: 97.0
click at [0, 29] on header "39 MELOXICA" at bounding box center [404, 17] width 808 height 35
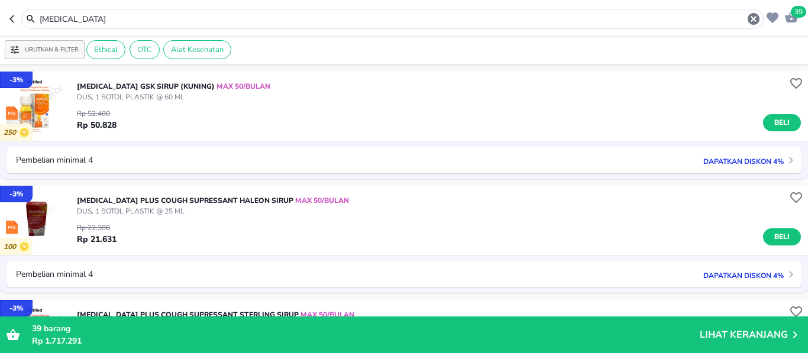
click at [171, 276] on p "Pembelian minimal 4 Dapatkan diskon 4%" at bounding box center [404, 274] width 794 height 26
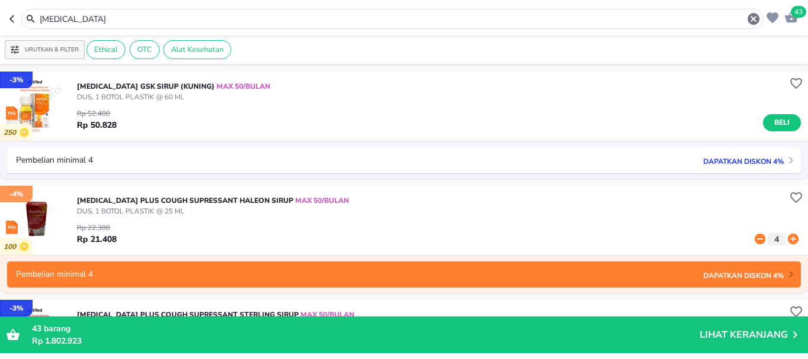
click at [788, 237] on icon at bounding box center [793, 239] width 11 height 11
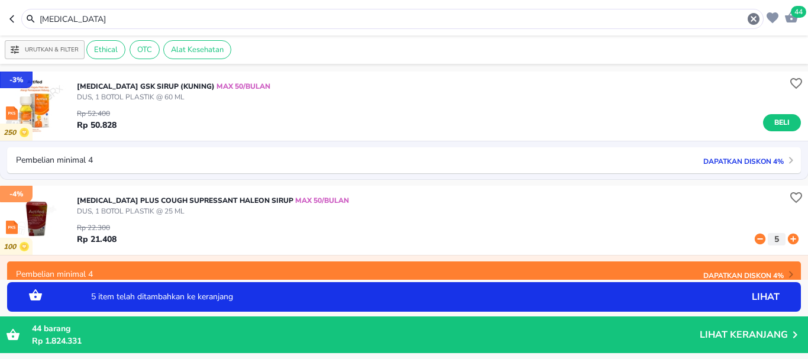
click at [788, 237] on icon at bounding box center [793, 239] width 11 height 11
drag, startPoint x: 102, startPoint y: 21, endPoint x: 0, endPoint y: 10, distance: 103.0
click at [0, 19] on header "45 ACTIFED" at bounding box center [404, 17] width 808 height 35
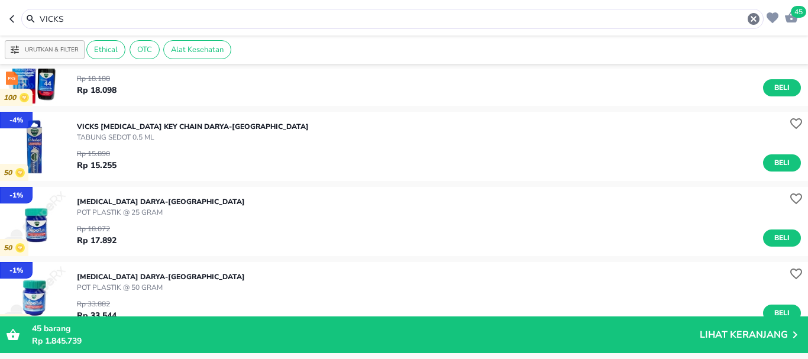
scroll to position [532, 0]
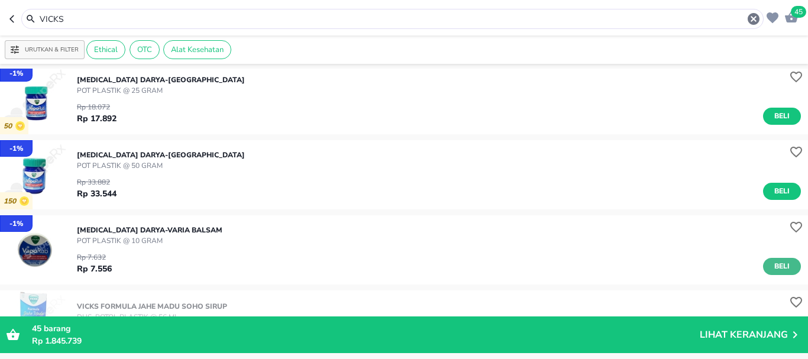
click at [774, 267] on span "Beli" at bounding box center [782, 266] width 20 height 12
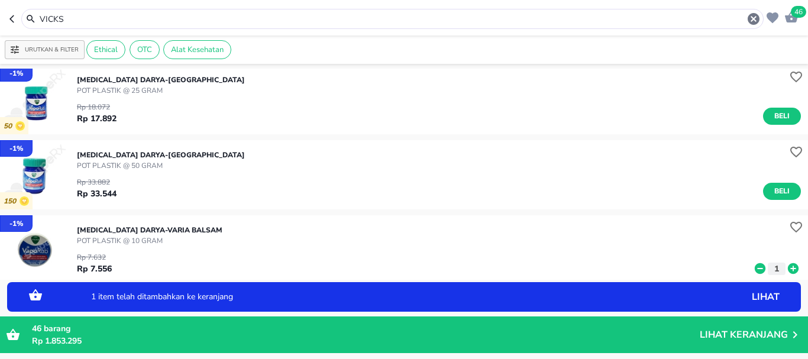
click at [788, 268] on icon at bounding box center [793, 268] width 11 height 11
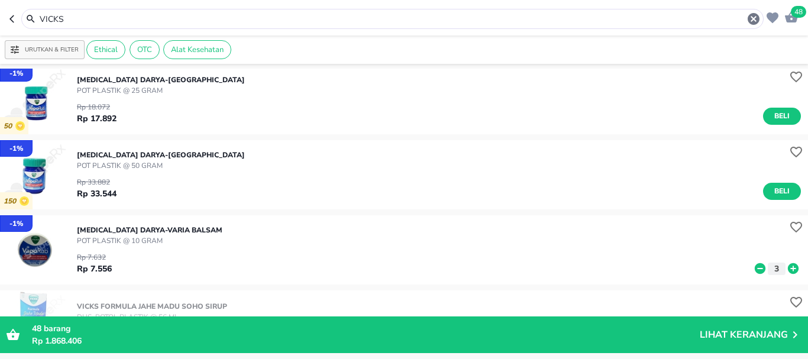
drag, startPoint x: 112, startPoint y: 14, endPoint x: 0, endPoint y: 27, distance: 113.2
click at [0, 27] on header "48 VICKS" at bounding box center [404, 17] width 808 height 35
drag, startPoint x: 63, startPoint y: 18, endPoint x: 0, endPoint y: 30, distance: 64.4
click at [0, 30] on header "48 VICKS" at bounding box center [404, 17] width 808 height 35
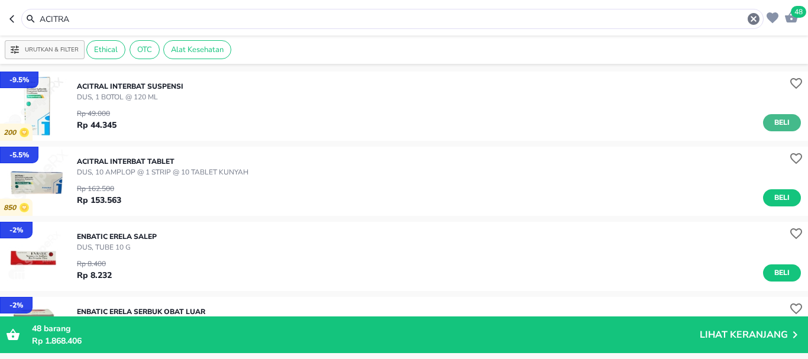
click at [775, 124] on span "Beli" at bounding box center [782, 123] width 20 height 12
drag, startPoint x: 107, startPoint y: 22, endPoint x: 0, endPoint y: 18, distance: 107.2
click at [0, 18] on header "49 ACITRA" at bounding box center [404, 17] width 808 height 35
type input "A"
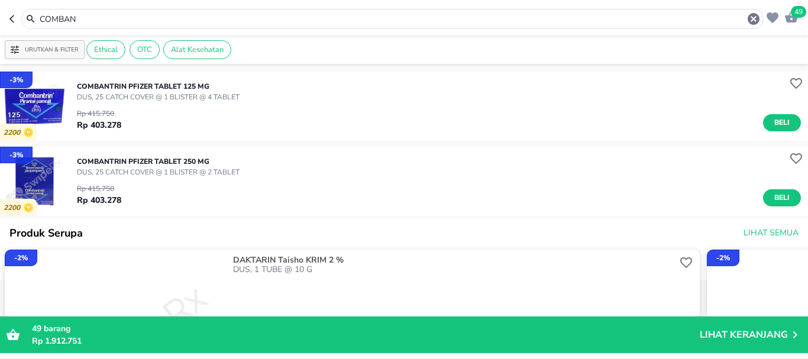
drag, startPoint x: 55, startPoint y: 27, endPoint x: 0, endPoint y: 22, distance: 55.3
click at [0, 25] on header "49 COMBAN" at bounding box center [404, 17] width 808 height 35
click at [0, 23] on header "49 COMBAN" at bounding box center [404, 17] width 808 height 35
click at [0, 22] on header "49 COMBAN" at bounding box center [404, 17] width 808 height 35
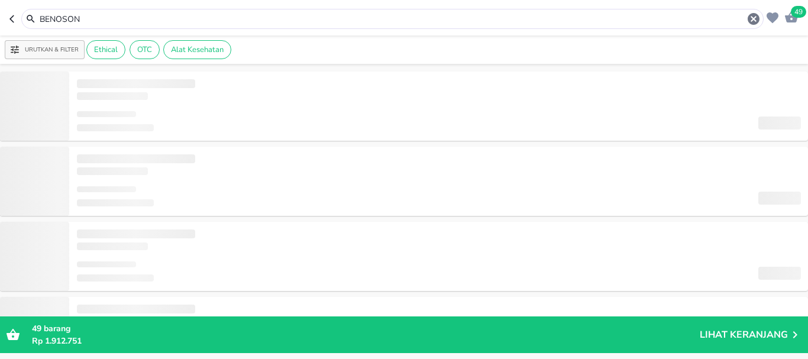
click at [103, 22] on input "BENOSON" at bounding box center [392, 19] width 708 height 12
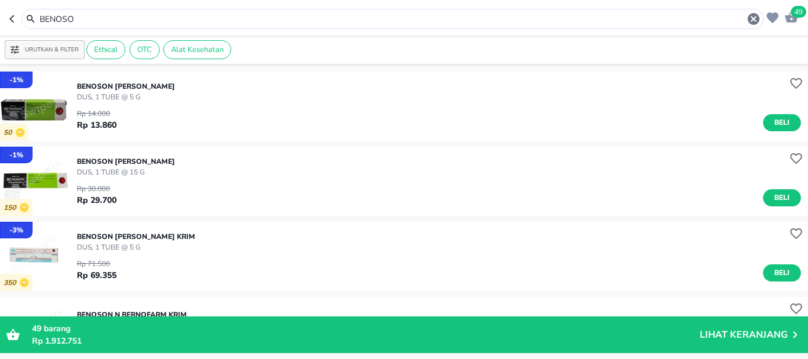
drag, startPoint x: 89, startPoint y: 17, endPoint x: 0, endPoint y: 50, distance: 94.9
click at [0, 51] on div "49 BENOSO Urutkan & Filter Ethical OTC Alat Kesehatan - 1 % 50 BENOSON Bernofar…" at bounding box center [404, 179] width 808 height 359
click at [0, 50] on div "Urutkan & Filter Ethical OTC Alat Kesehatan" at bounding box center [404, 49] width 808 height 28
drag, startPoint x: 86, startPoint y: 12, endPoint x: 0, endPoint y: 11, distance: 86.4
click at [0, 11] on header "49 BENOSO" at bounding box center [404, 17] width 808 height 35
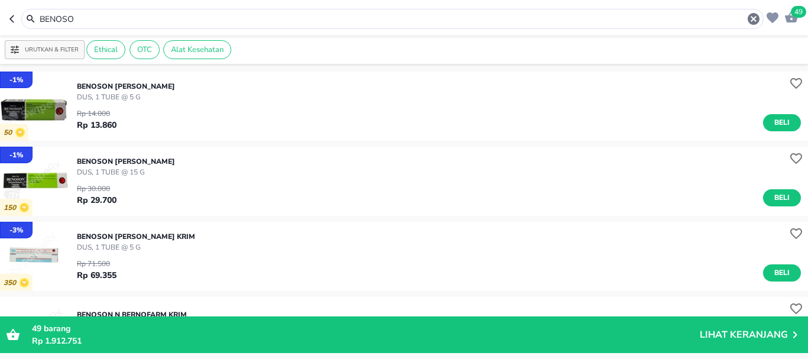
drag, startPoint x: 92, startPoint y: 16, endPoint x: 0, endPoint y: 24, distance: 92.1
click at [0, 24] on header "49 BENOSO" at bounding box center [404, 17] width 808 height 35
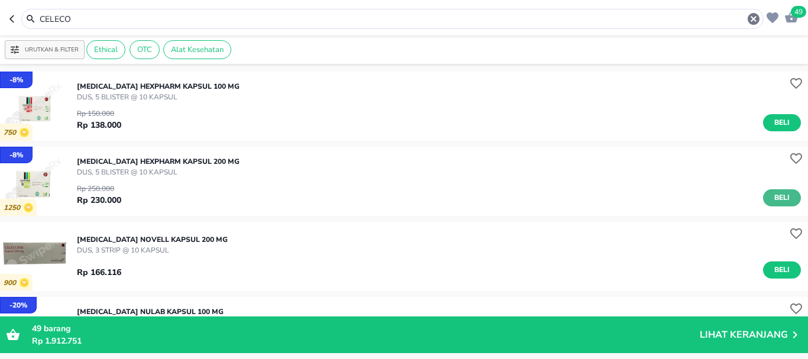
click at [786, 195] on button "Beli" at bounding box center [782, 197] width 38 height 17
drag, startPoint x: 96, startPoint y: 17, endPoint x: 0, endPoint y: 15, distance: 95.9
click at [0, 16] on header "50 CELECO" at bounding box center [404, 17] width 808 height 35
click at [0, 10] on header "50 CELECO" at bounding box center [404, 17] width 808 height 35
drag, startPoint x: 113, startPoint y: 20, endPoint x: 0, endPoint y: 8, distance: 113.6
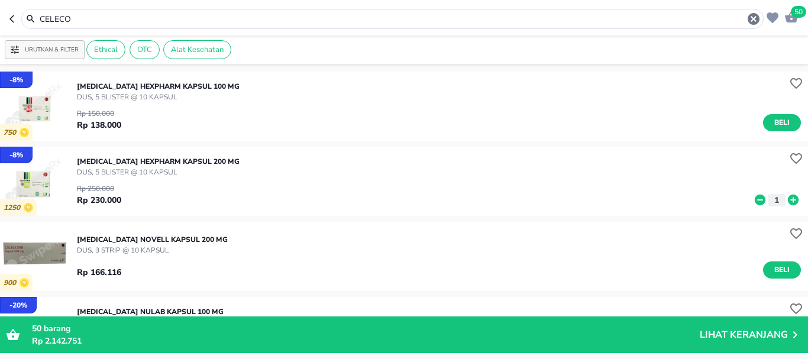
click at [0, 8] on header "50 CELECO" at bounding box center [404, 17] width 808 height 35
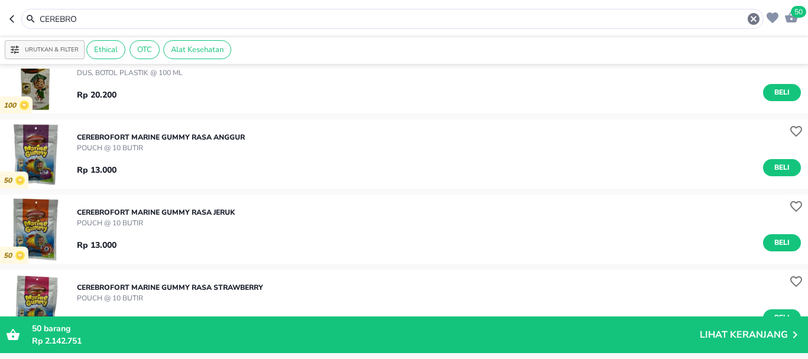
scroll to position [296, 0]
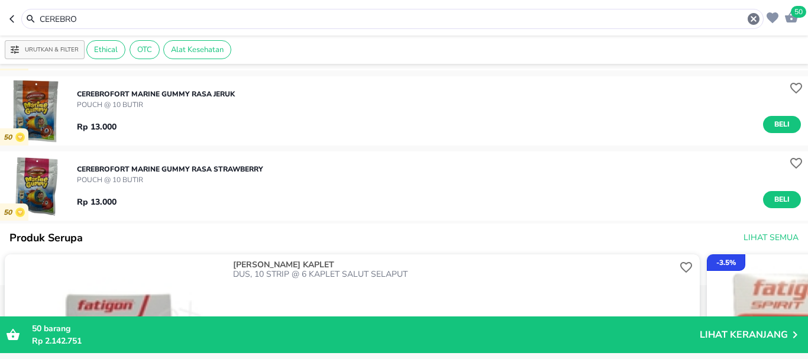
drag, startPoint x: 96, startPoint y: 16, endPoint x: 0, endPoint y: 19, distance: 96.5
click at [0, 24] on header "50 CEREBRO" at bounding box center [404, 17] width 808 height 35
click at [0, 20] on header "50 CEREBRO" at bounding box center [404, 17] width 808 height 35
drag, startPoint x: 103, startPoint y: 19, endPoint x: 2, endPoint y: 11, distance: 100.9
click at [0, 25] on header "50 CEREBRO" at bounding box center [404, 17] width 808 height 35
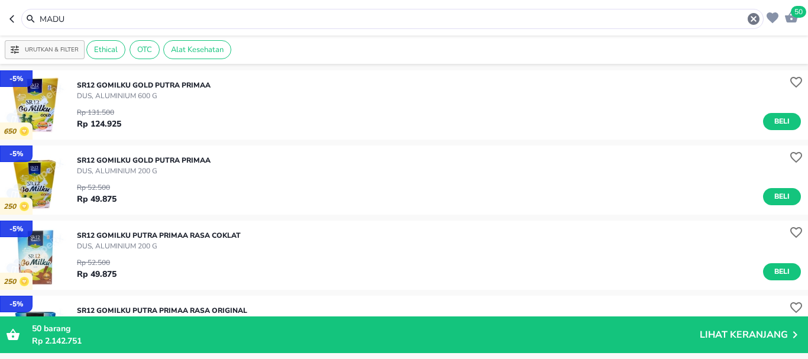
scroll to position [3577, 0]
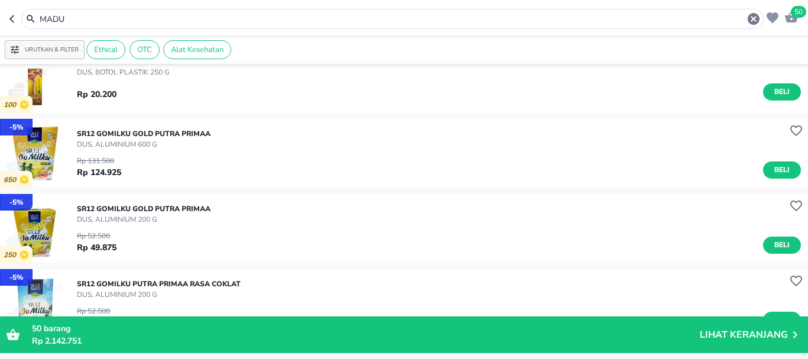
drag, startPoint x: 69, startPoint y: 17, endPoint x: 0, endPoint y: 13, distance: 69.3
click at [0, 21] on header "50 MADU" at bounding box center [404, 17] width 808 height 35
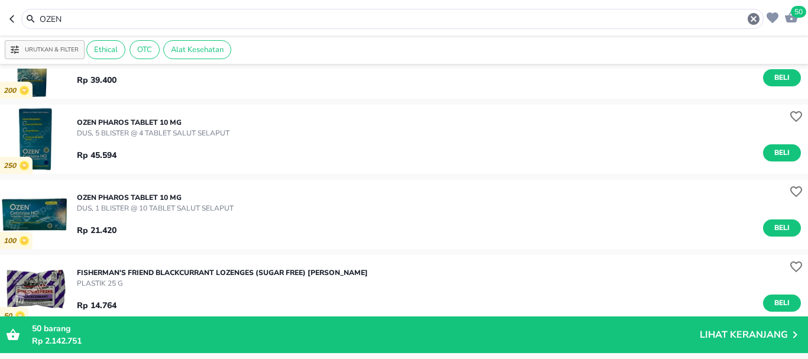
scroll to position [118, 0]
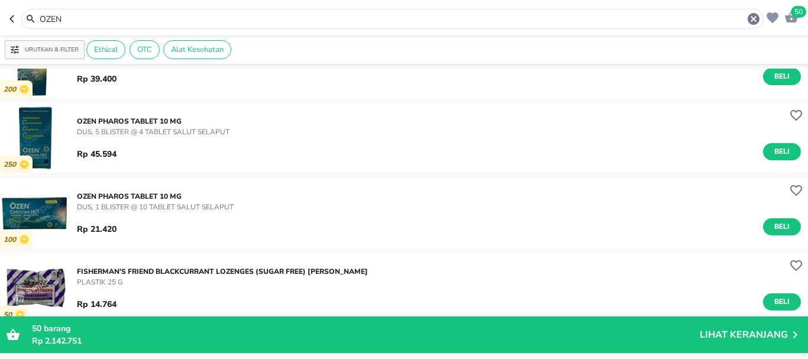
drag, startPoint x: 104, startPoint y: 21, endPoint x: 0, endPoint y: 16, distance: 103.6
click at [0, 16] on header "50 OZEN" at bounding box center [404, 17] width 808 height 35
click at [0, 15] on header "50 OZEN" at bounding box center [404, 17] width 808 height 35
drag, startPoint x: 79, startPoint y: 20, endPoint x: 0, endPoint y: 23, distance: 78.7
click at [0, 23] on header "50 OZEN" at bounding box center [404, 17] width 808 height 35
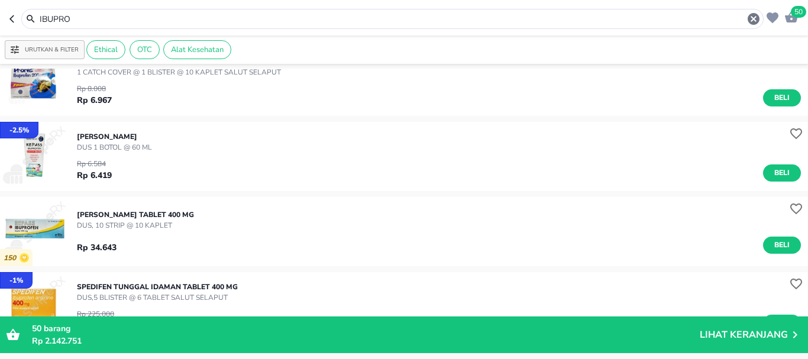
scroll to position [1100, 0]
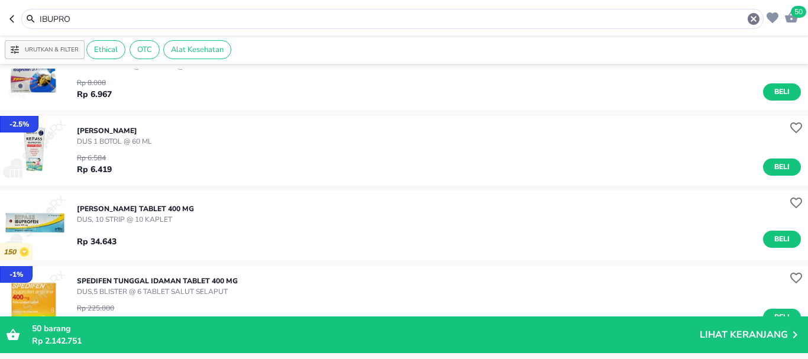
drag, startPoint x: 77, startPoint y: 22, endPoint x: 0, endPoint y: 27, distance: 77.6
click at [0, 27] on header "50 IBUPRO" at bounding box center [404, 17] width 808 height 35
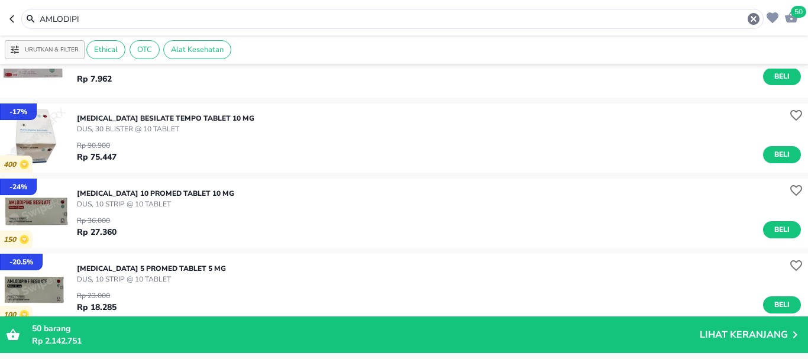
scroll to position [1065, 0]
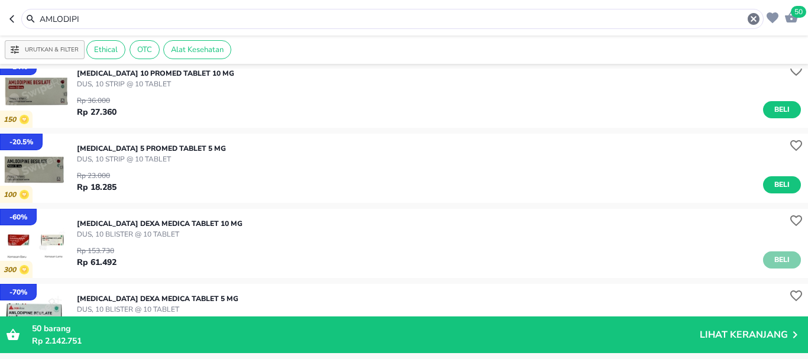
click at [772, 257] on span "Beli" at bounding box center [782, 260] width 20 height 12
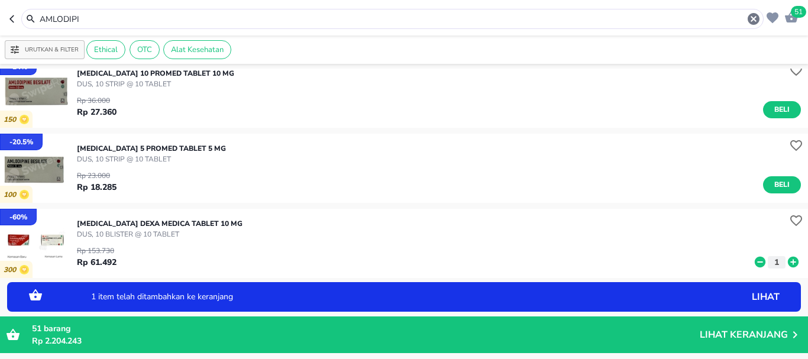
click at [788, 261] on icon at bounding box center [793, 262] width 11 height 11
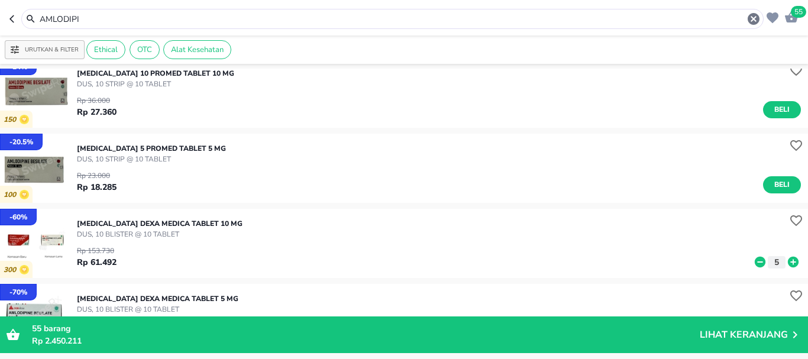
drag, startPoint x: 96, startPoint y: 21, endPoint x: 0, endPoint y: 22, distance: 96.4
click at [0, 22] on header "55 AMLODIPI" at bounding box center [404, 17] width 808 height 35
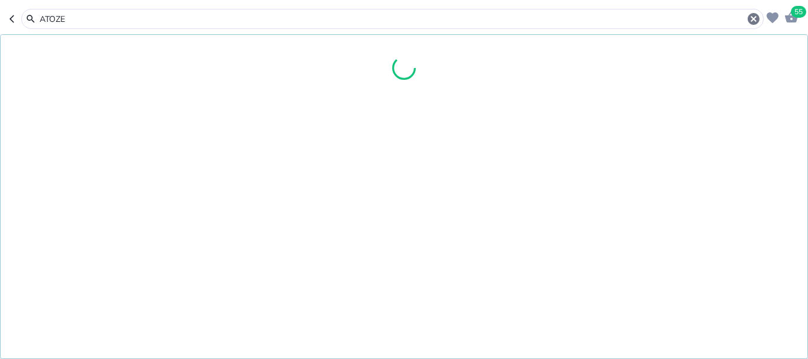
type input "ATOZE"
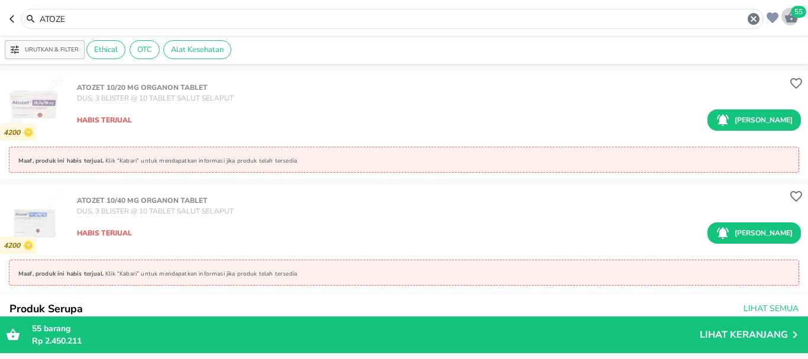
click at [796, 18] on icon "button" at bounding box center [791, 16] width 13 height 11
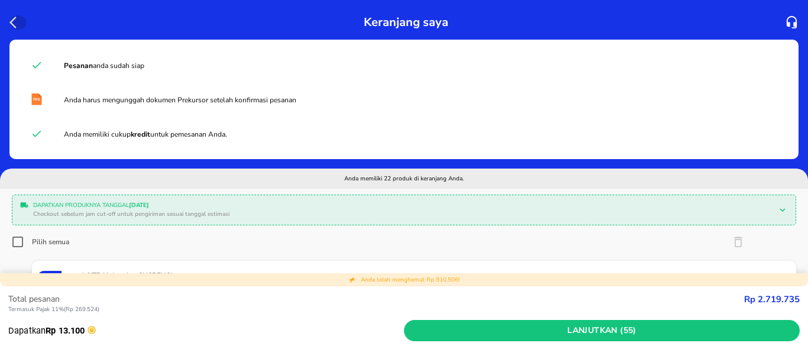
click at [18, 22] on icon "button" at bounding box center [16, 22] width 14 height 14
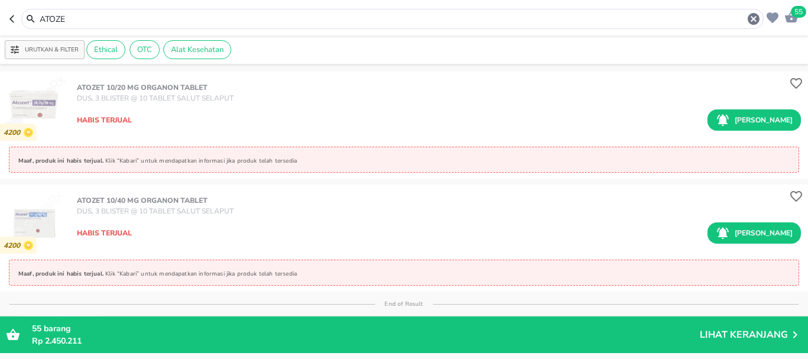
drag, startPoint x: 94, startPoint y: 22, endPoint x: 0, endPoint y: 27, distance: 94.2
click at [0, 29] on header "55 ATOZE" at bounding box center [404, 17] width 808 height 35
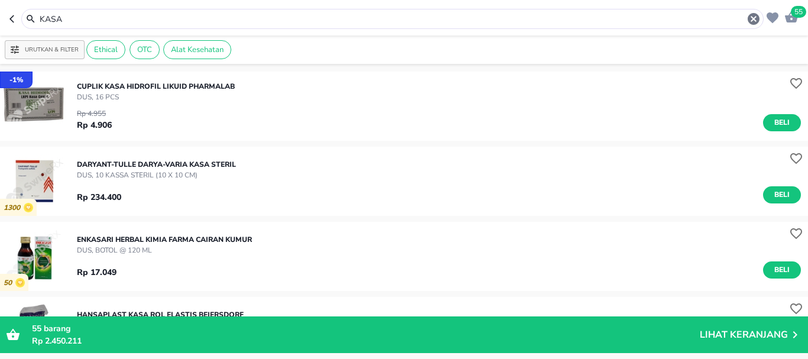
drag, startPoint x: 211, startPoint y: 24, endPoint x: 202, endPoint y: 22, distance: 9.2
click at [203, 22] on input "KASA" at bounding box center [392, 19] width 708 height 12
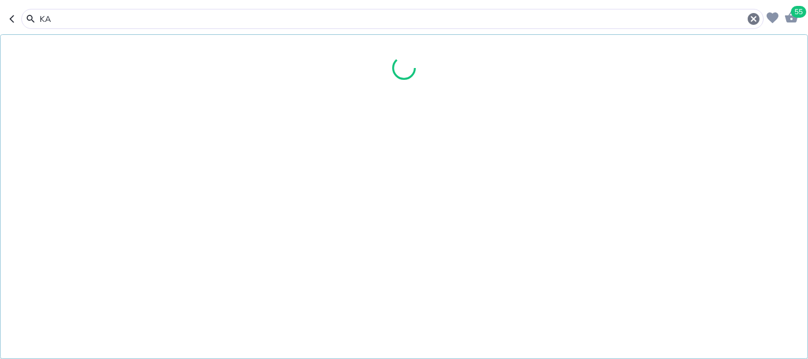
type input "K"
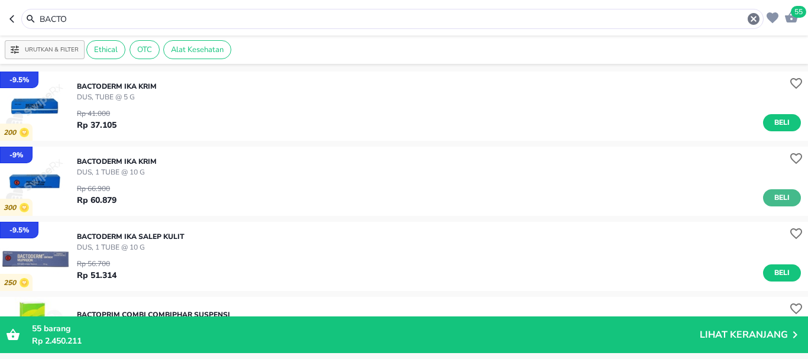
click at [790, 196] on button "Beli" at bounding box center [782, 197] width 38 height 17
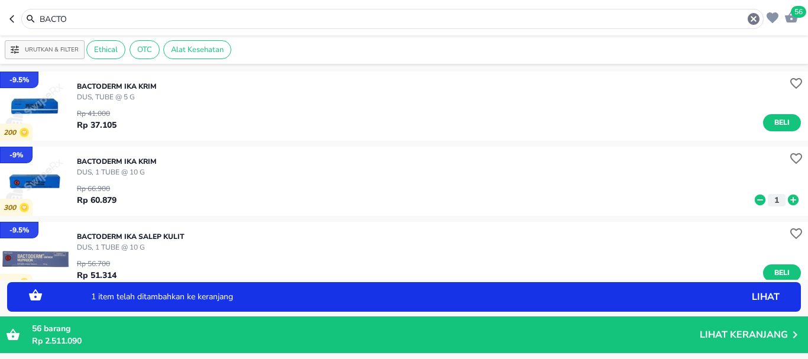
click at [788, 196] on icon at bounding box center [793, 200] width 11 height 11
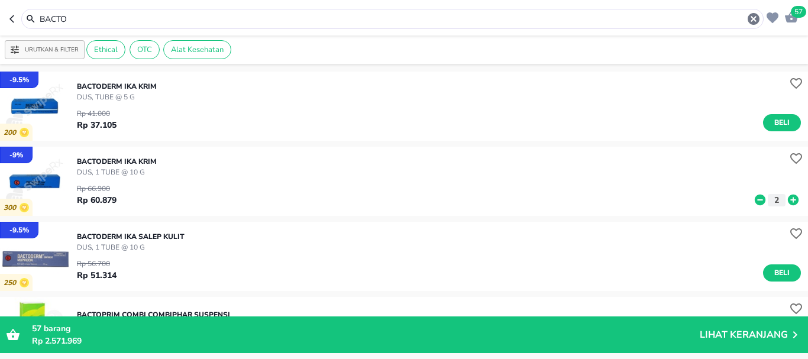
click at [17, 16] on div "BACTO" at bounding box center [386, 19] width 754 height 20
click at [17, 16] on icon "button" at bounding box center [13, 18] width 9 height 9
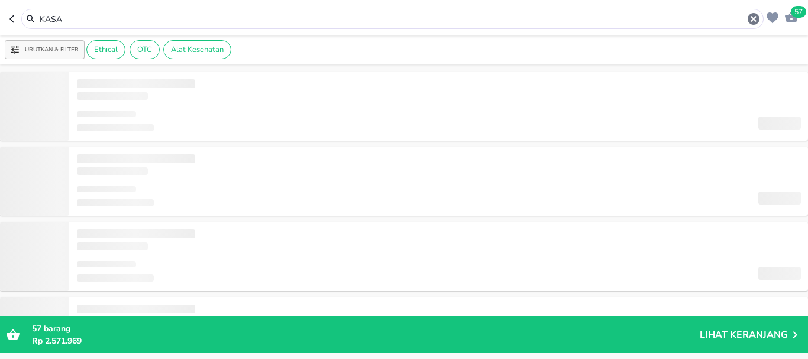
drag, startPoint x: 72, startPoint y: 15, endPoint x: 11, endPoint y: 16, distance: 61.5
click at [11, 16] on div "KASA" at bounding box center [386, 19] width 754 height 20
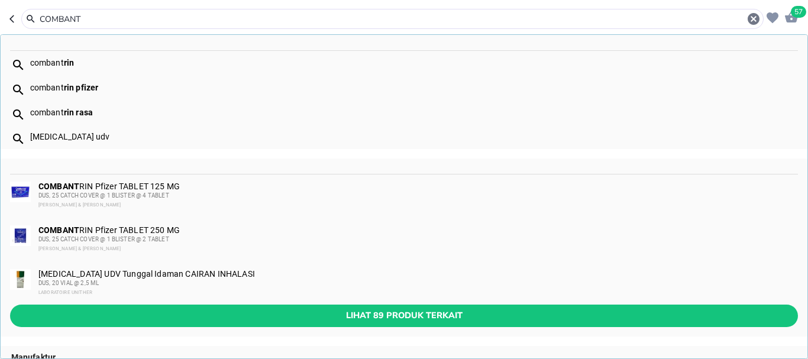
type input "COMBANT"
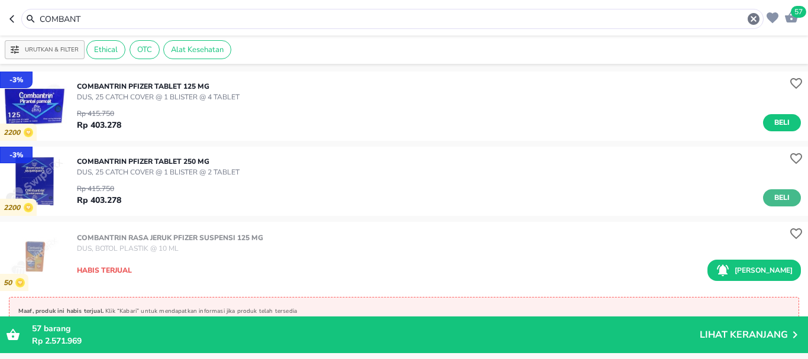
click at [784, 198] on button "Beli" at bounding box center [782, 197] width 38 height 17
click at [800, 16] on span "58" at bounding box center [798, 12] width 15 height 12
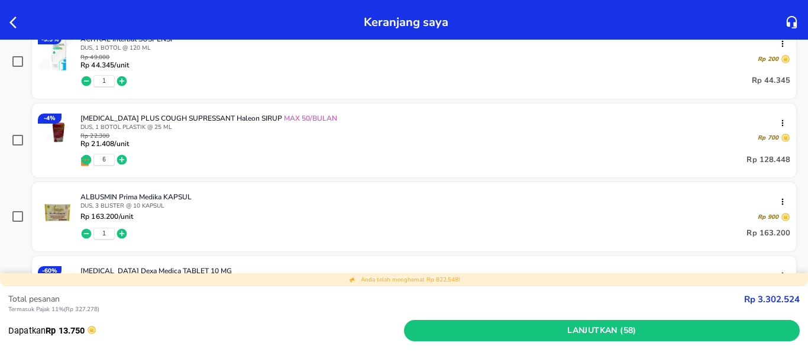
scroll to position [177, 0]
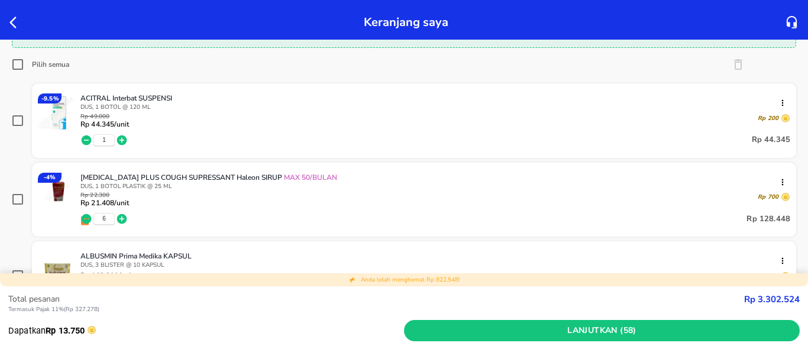
click at [82, 141] on icon "button" at bounding box center [87, 140] width 10 height 10
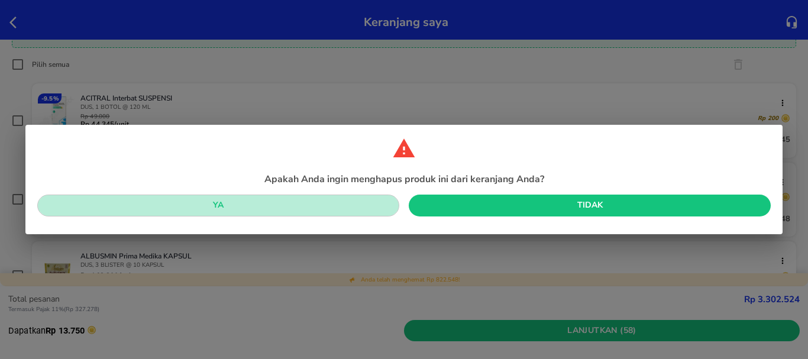
click at [218, 206] on span "Ya" at bounding box center [218, 205] width 343 height 15
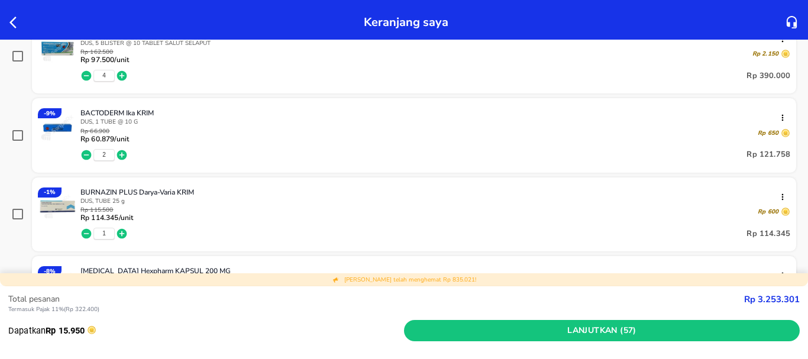
scroll to position [611, 0]
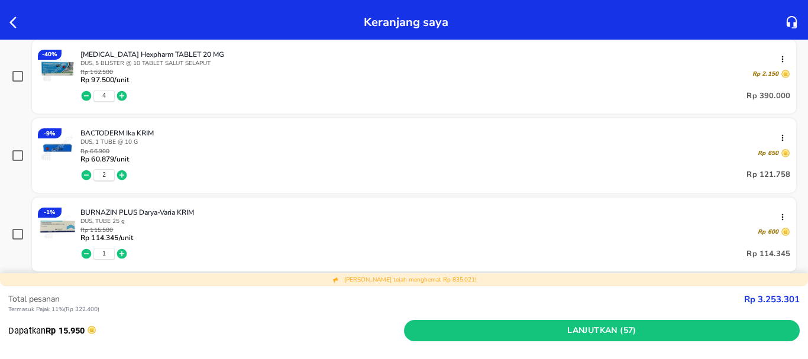
click at [90, 96] on icon "button" at bounding box center [87, 96] width 10 height 10
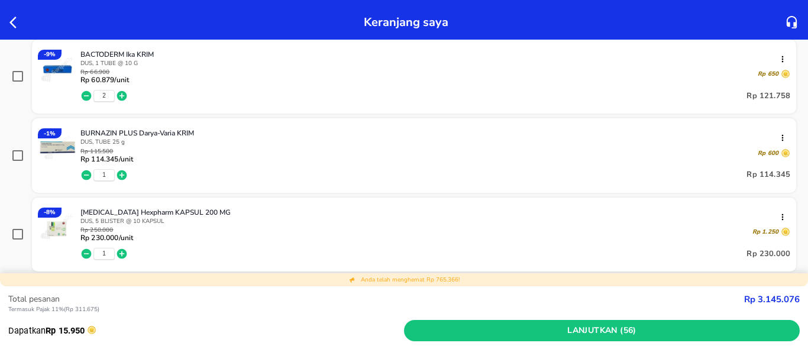
scroll to position [532, 0]
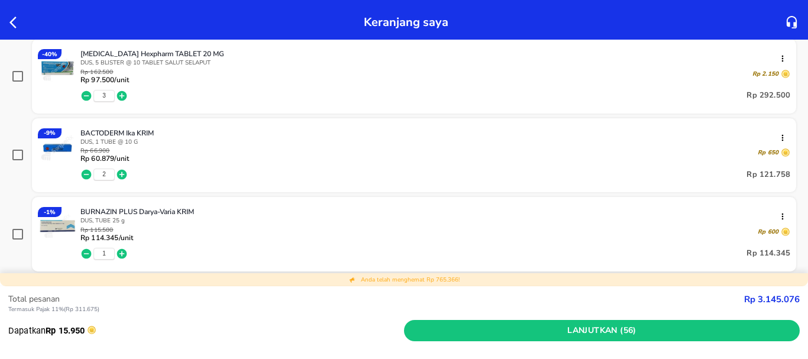
click at [90, 96] on icon "button" at bounding box center [87, 96] width 10 height 10
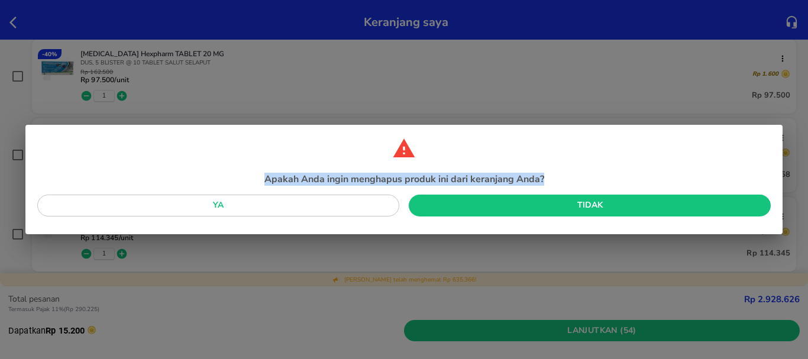
click at [90, 96] on div "Apakah Anda ingin menghapus produk ini dari keranjang Anda? Ya Tidak" at bounding box center [404, 179] width 808 height 359
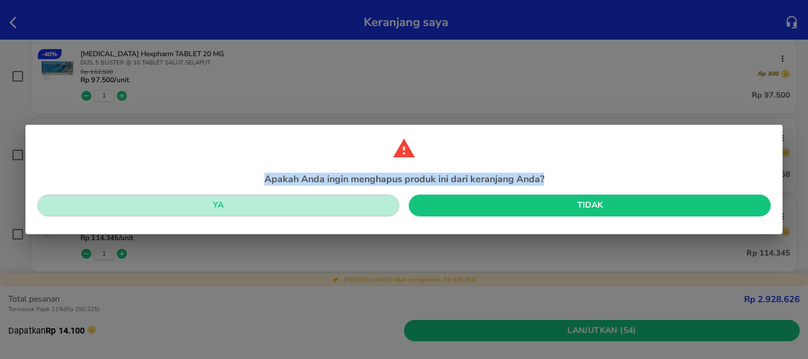
click at [209, 207] on span "Ya" at bounding box center [218, 205] width 343 height 15
click at [209, 207] on p "BURNAZIN PLUS Darya-Varia KRIM" at bounding box center [430, 211] width 700 height 9
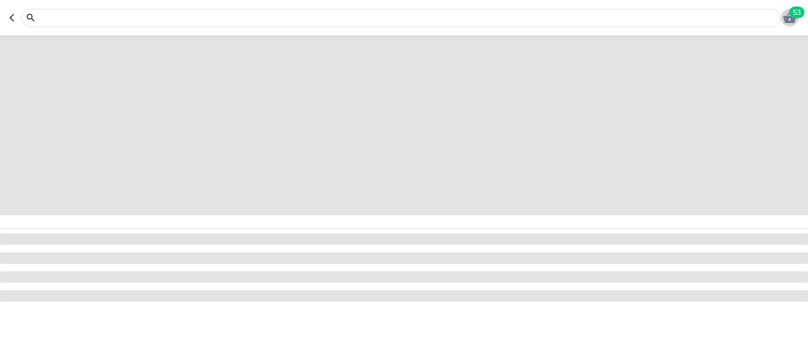
click at [797, 14] on span "53" at bounding box center [796, 13] width 15 height 12
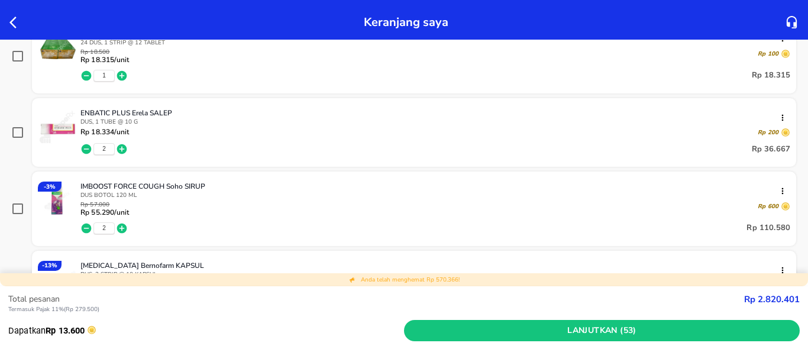
scroll to position [947, 0]
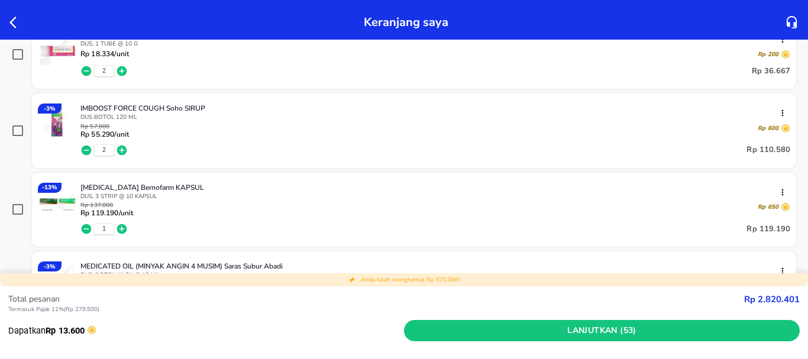
click at [83, 71] on icon "button" at bounding box center [87, 71] width 10 height 10
click at [88, 74] on icon "button" at bounding box center [87, 71] width 10 height 10
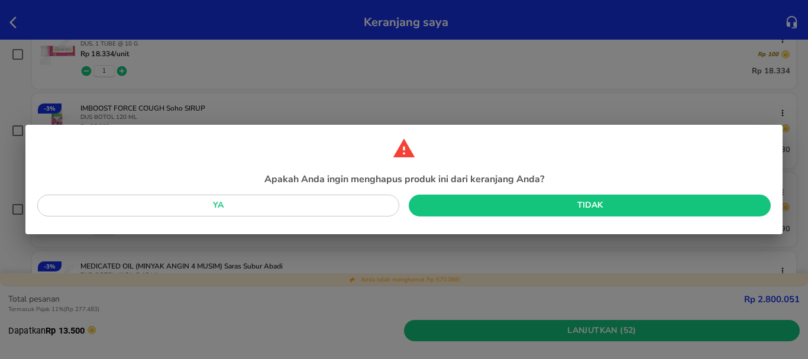
click at [192, 193] on div "Ya" at bounding box center [219, 208] width 372 height 37
click at [190, 204] on span "Ya" at bounding box center [218, 205] width 343 height 15
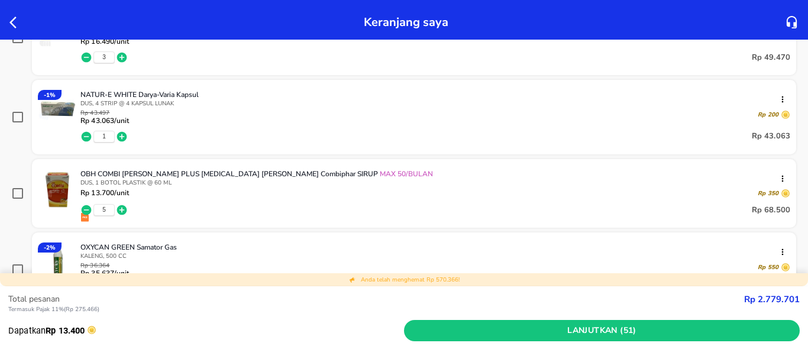
scroll to position [1109, 0]
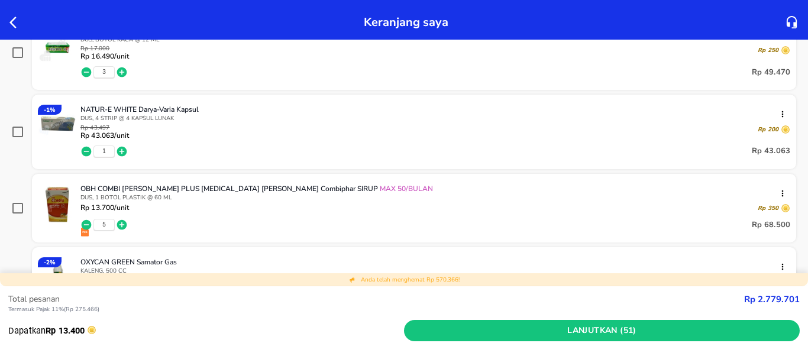
click at [88, 151] on icon "button" at bounding box center [86, 152] width 12 height 12
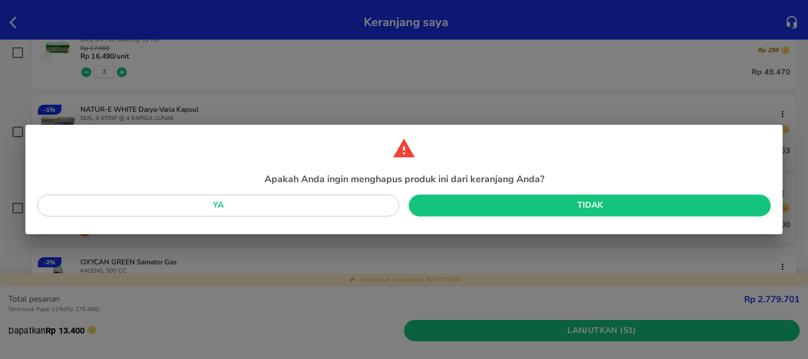
click at [212, 202] on span "Ya" at bounding box center [218, 205] width 343 height 15
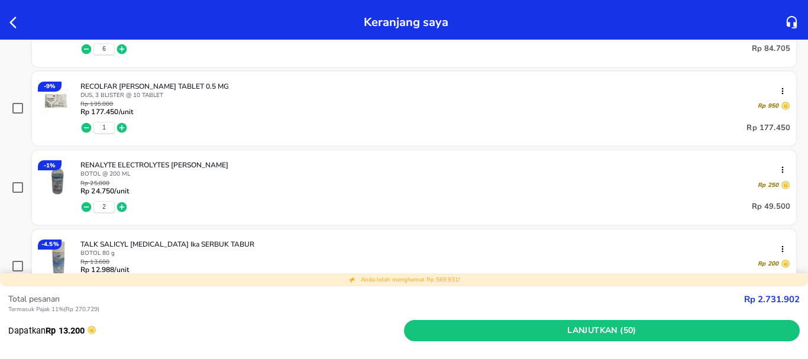
scroll to position [1345, 0]
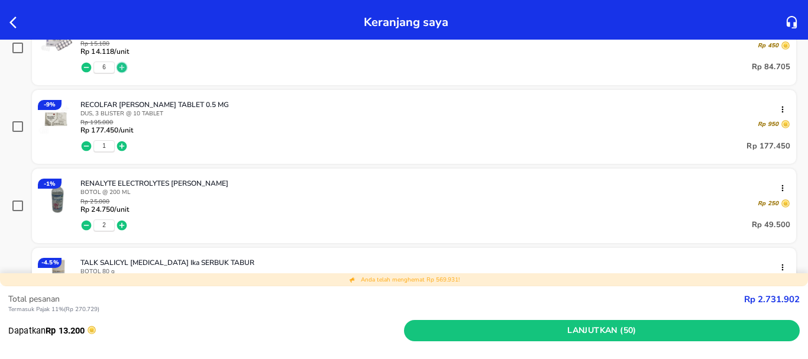
click at [123, 69] on icon "button" at bounding box center [122, 67] width 10 height 10
click at [85, 70] on icon "button" at bounding box center [87, 67] width 10 height 10
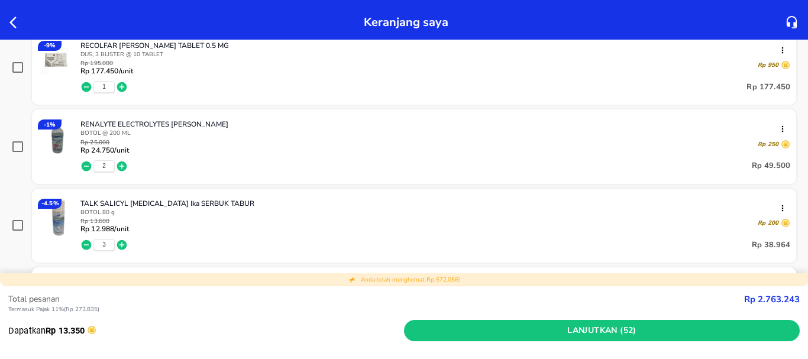
click at [83, 82] on icon "button" at bounding box center [86, 87] width 12 height 12
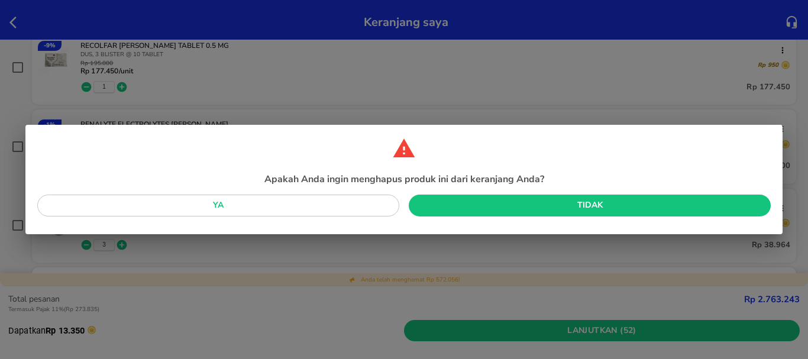
click at [223, 207] on span "Ya" at bounding box center [218, 205] width 343 height 15
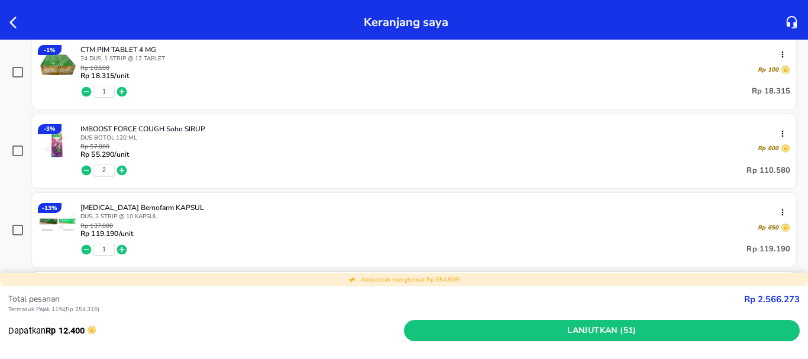
scroll to position [793, 0]
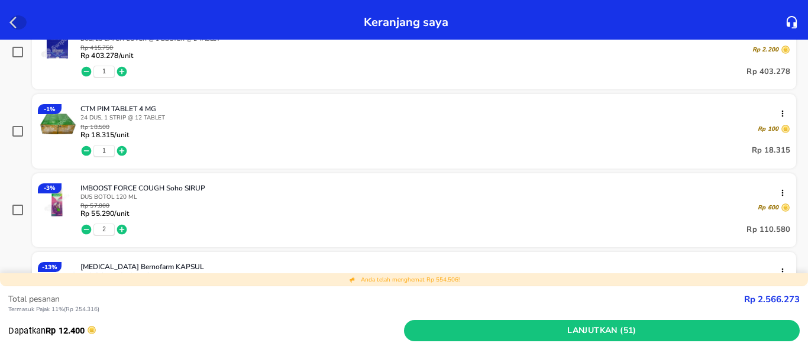
click at [12, 18] on icon "button" at bounding box center [16, 22] width 14 height 14
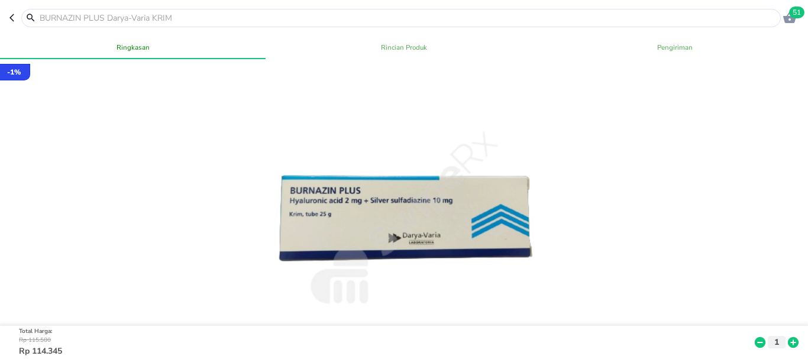
click at [113, 21] on input "text" at bounding box center [407, 18] width 739 height 12
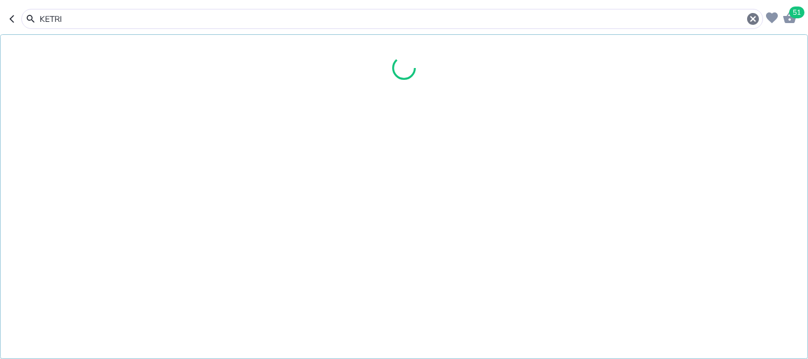
type input "KETRIC"
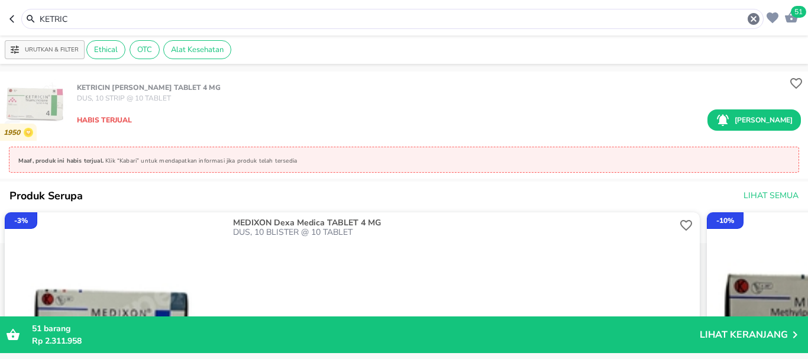
click at [792, 15] on span "51" at bounding box center [798, 12] width 15 height 12
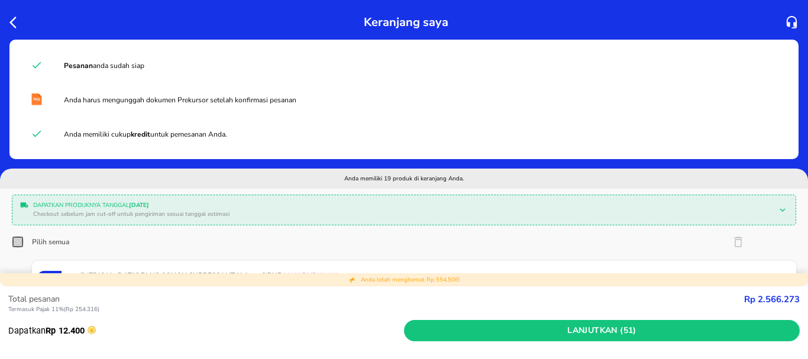
click at [20, 243] on input "Pilih semua" at bounding box center [18, 242] width 12 height 12
checkbox input "true"
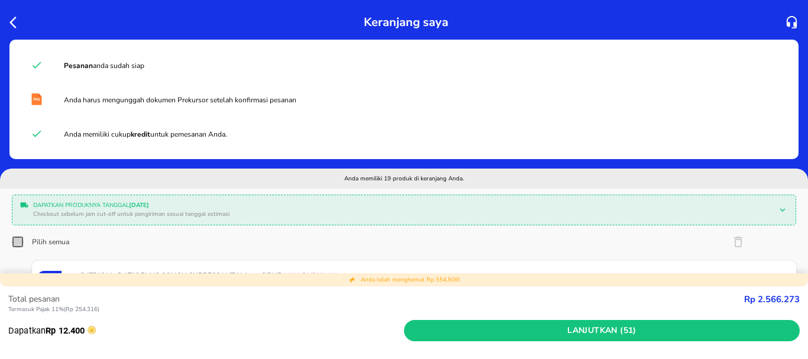
checkbox input "true"
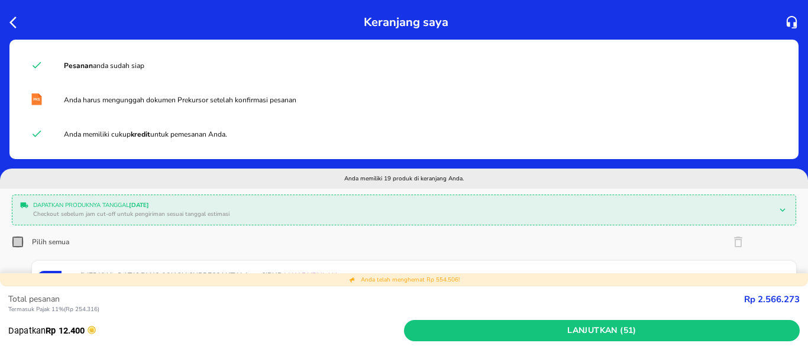
checkbox input "true"
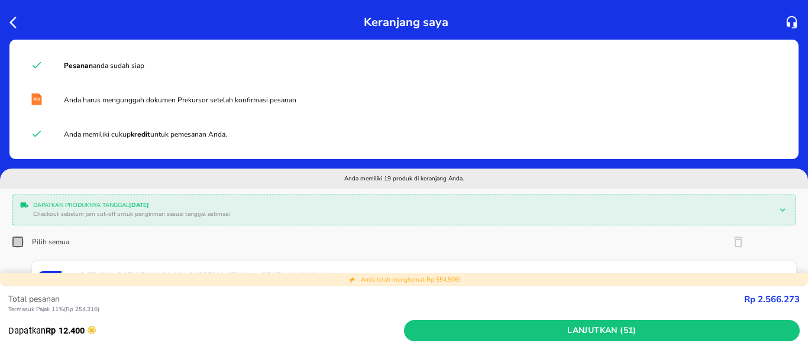
checkbox input "true"
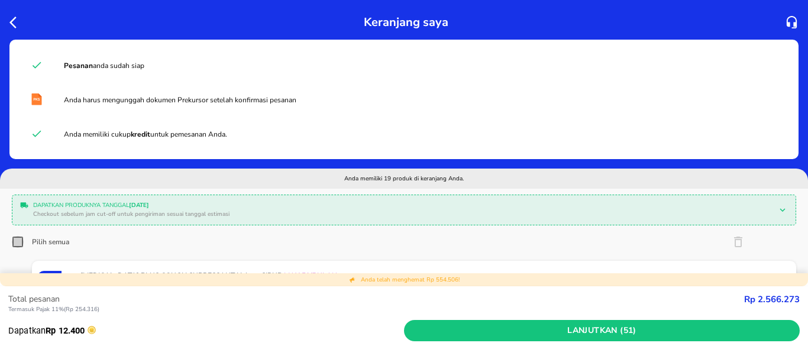
checkbox input "true"
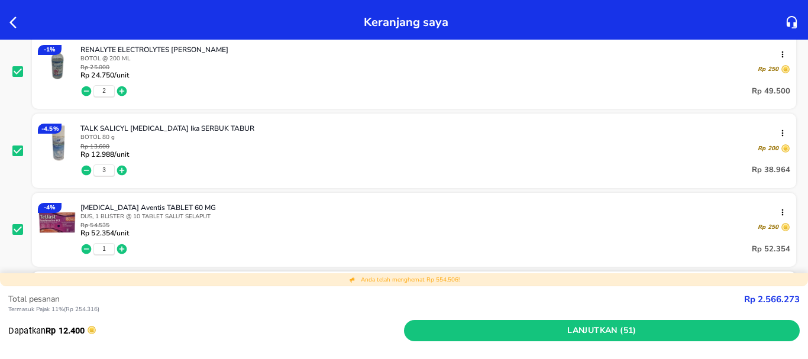
scroll to position [1479, 0]
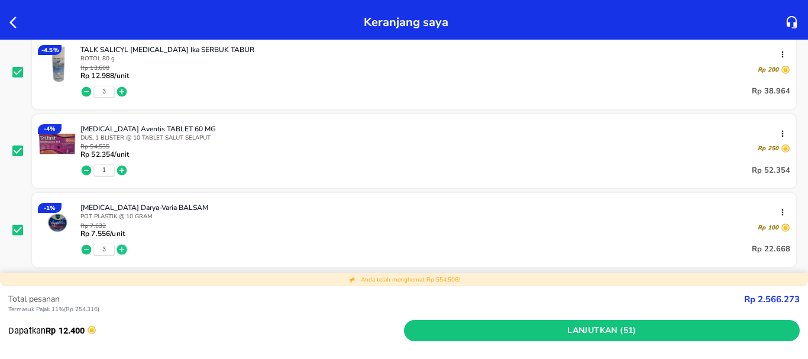
click at [119, 250] on icon "button" at bounding box center [122, 249] width 10 height 10
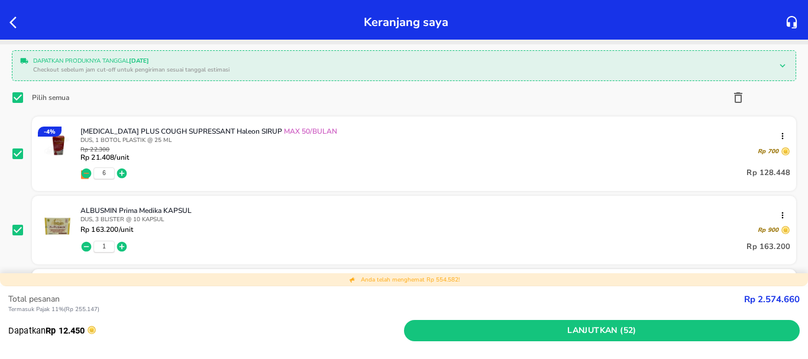
scroll to position [118, 0]
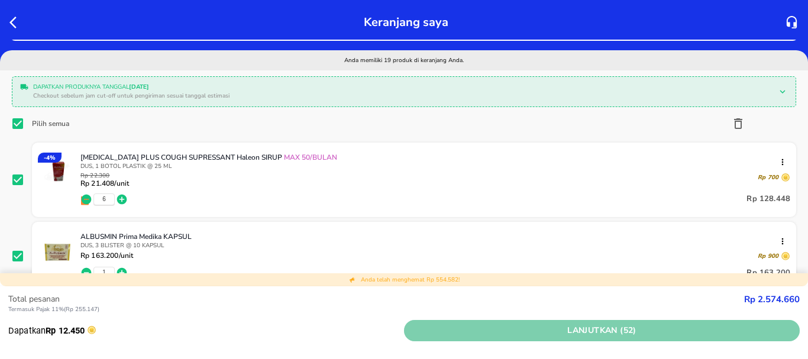
click at [498, 330] on span "Lanjutkan (52)" at bounding box center [602, 331] width 386 height 15
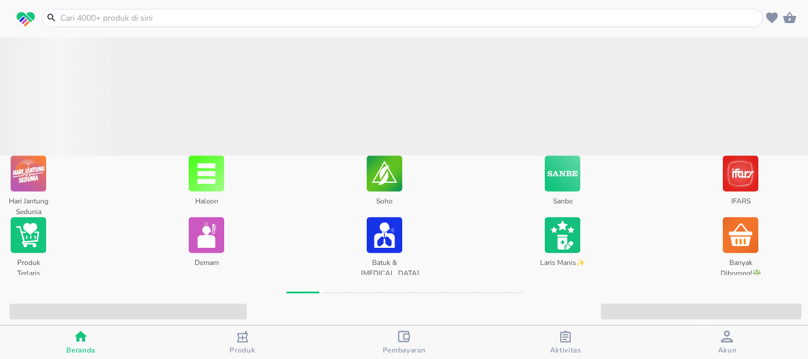
click at [133, 19] on input "text" at bounding box center [409, 18] width 701 height 12
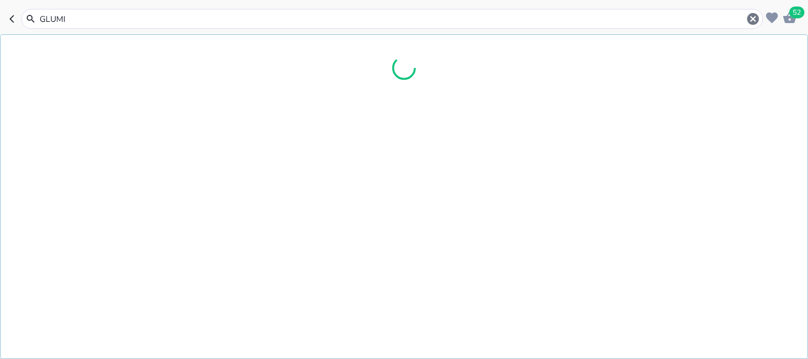
type input "GLUMIN"
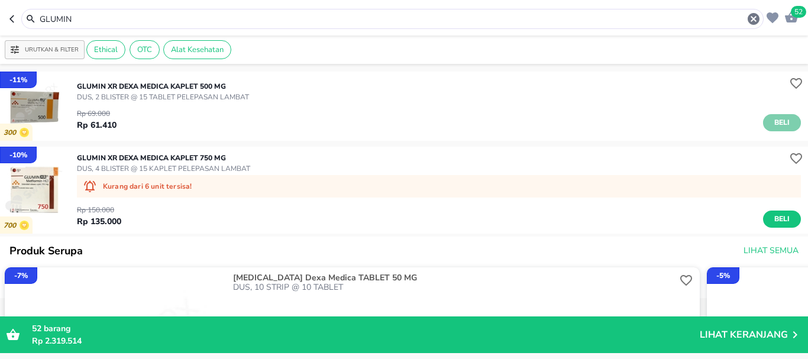
click at [784, 120] on button "Beli" at bounding box center [782, 122] width 38 height 17
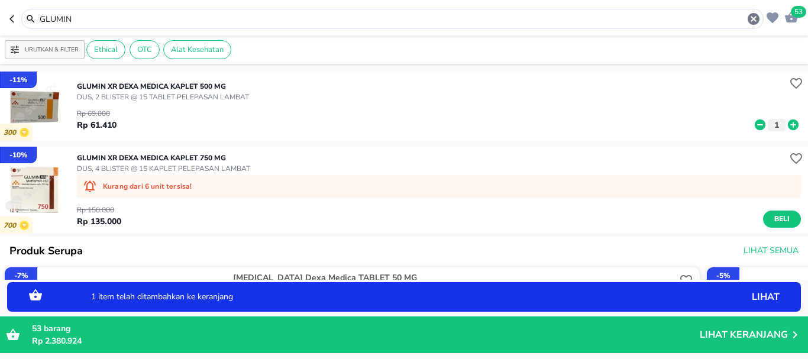
click at [783, 117] on div "Rp 69.000 Rp 61.410 1" at bounding box center [439, 116] width 724 height 29
click at [788, 124] on icon at bounding box center [793, 125] width 11 height 11
click at [789, 19] on icon "button" at bounding box center [791, 16] width 13 height 11
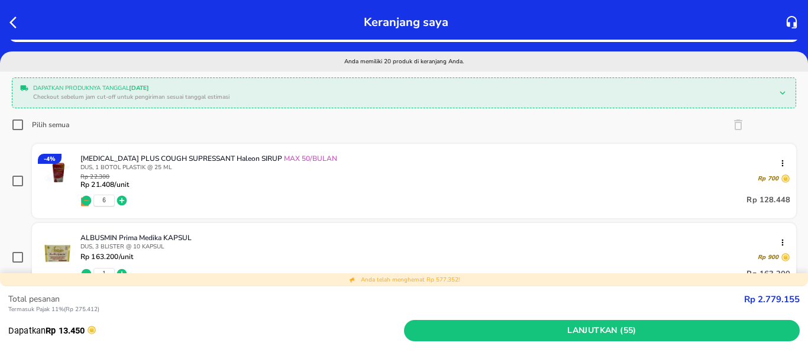
scroll to position [118, 0]
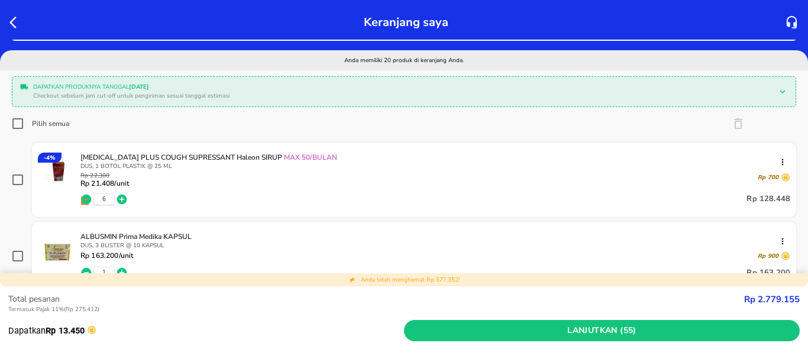
click at [14, 125] on input "Pilih semua" at bounding box center [18, 124] width 12 height 12
checkbox input "false"
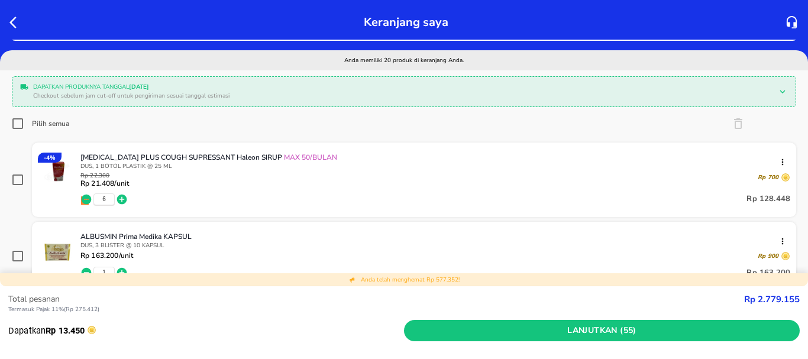
checkbox input "false"
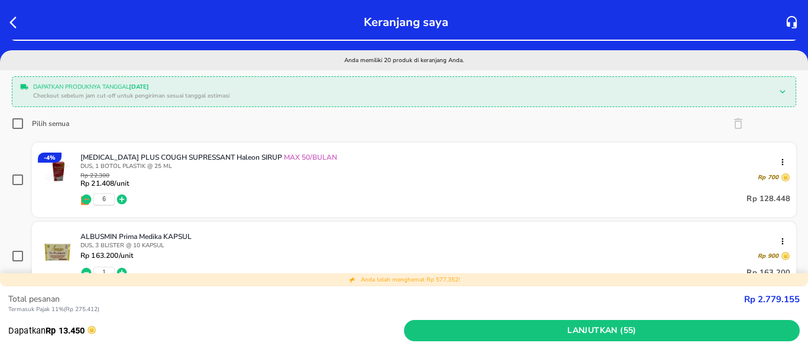
checkbox input "false"
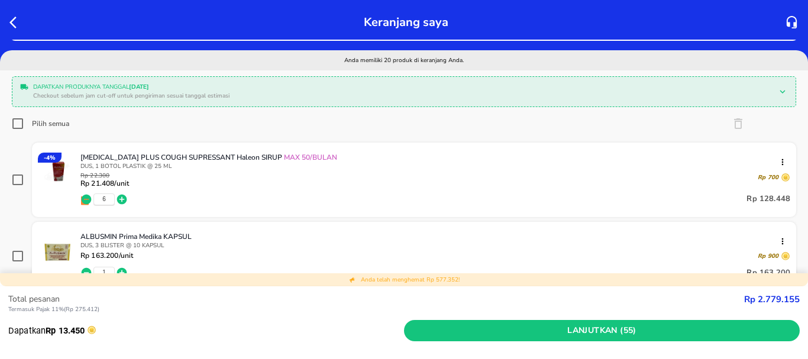
checkbox input "false"
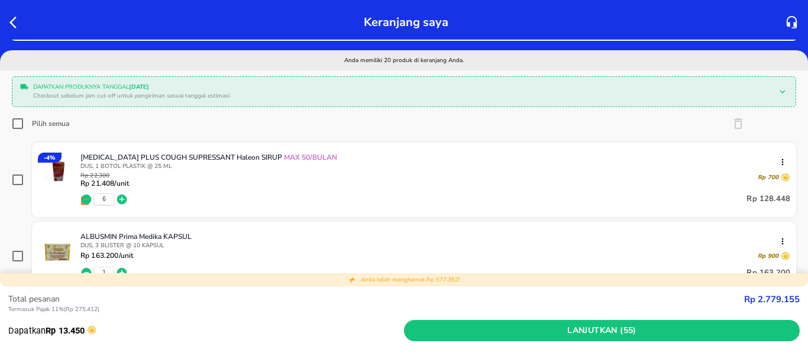
checkbox input "false"
click at [25, 125] on label "Pilih semua" at bounding box center [40, 124] width 57 height 12
click at [24, 125] on input "Pilih semua" at bounding box center [18, 124] width 12 height 12
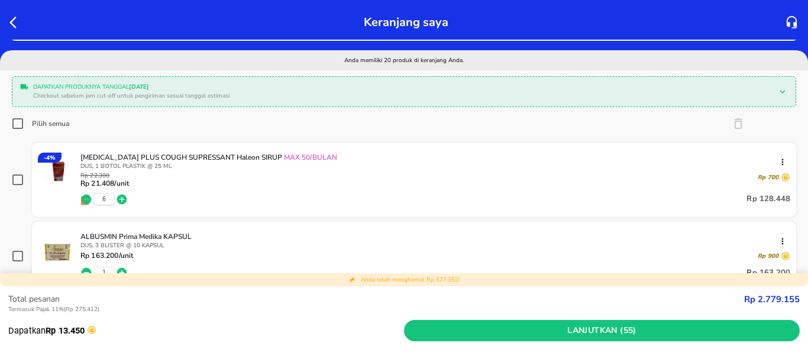
checkbox input "true"
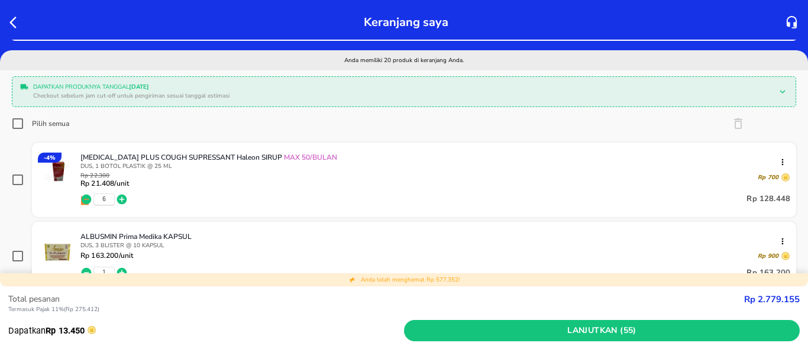
checkbox input "true"
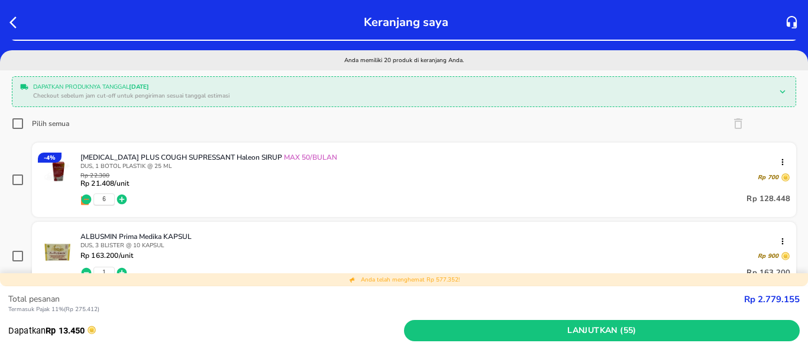
checkbox input "true"
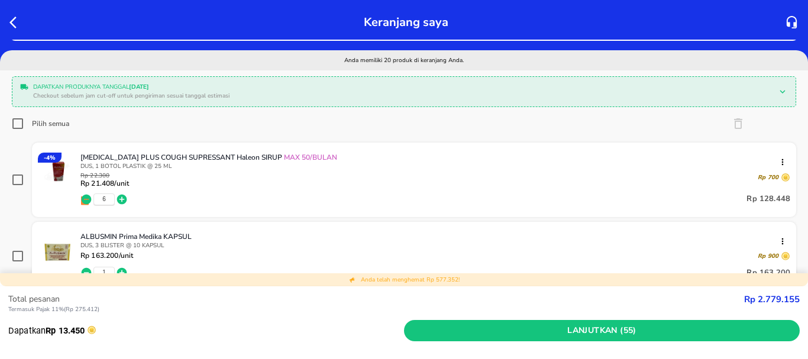
checkbox input "true"
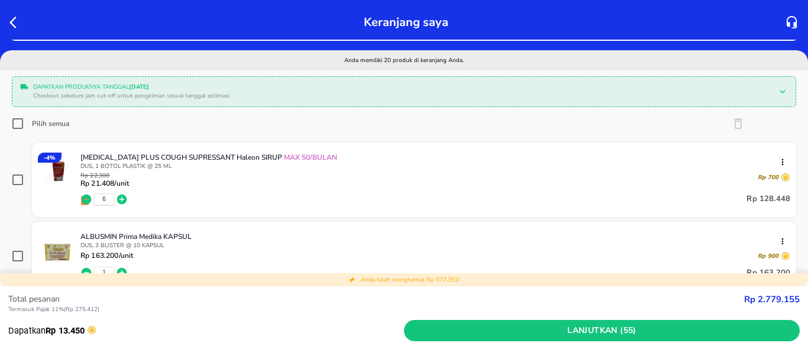
checkbox input "true"
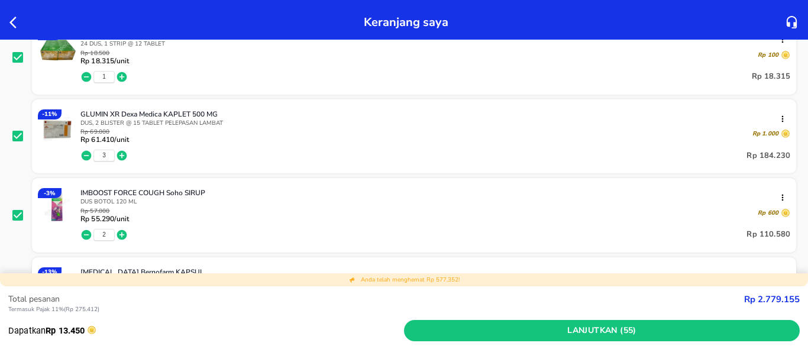
scroll to position [887, 0]
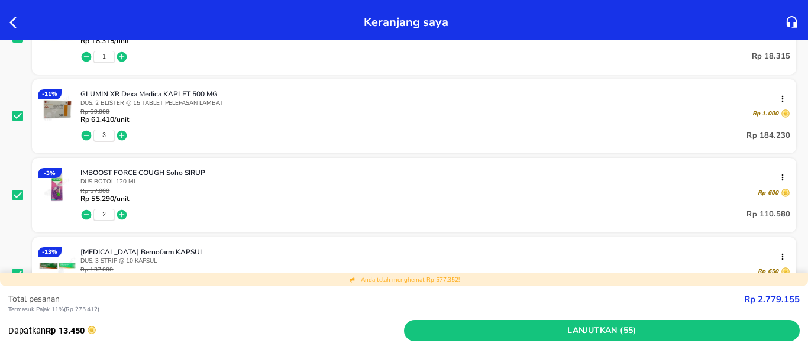
click at [123, 134] on icon "button" at bounding box center [122, 136] width 10 height 10
drag, startPoint x: 123, startPoint y: 134, endPoint x: 177, endPoint y: 152, distance: 56.7
click at [123, 134] on icon "button" at bounding box center [122, 136] width 10 height 10
click at [85, 137] on icon "button" at bounding box center [87, 136] width 10 height 10
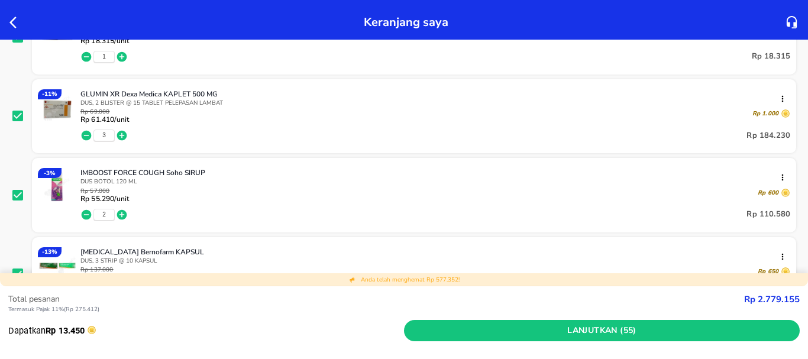
click at [121, 138] on icon "button" at bounding box center [122, 136] width 10 height 10
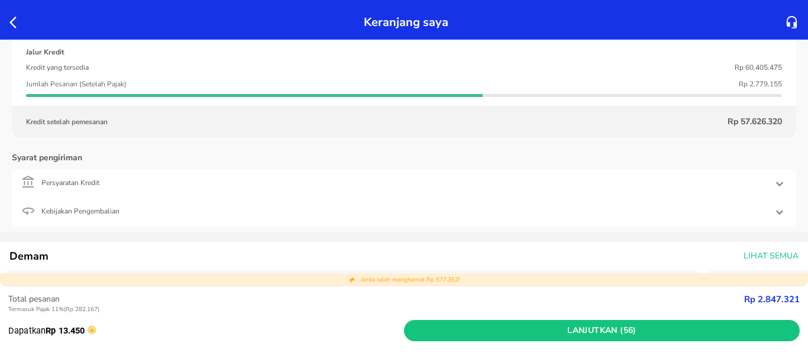
scroll to position [1952, 0]
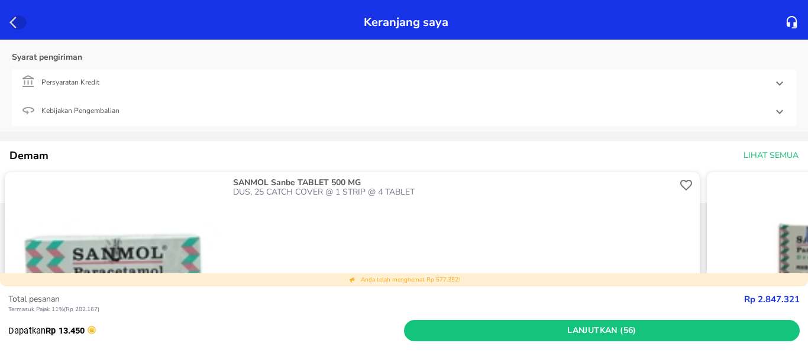
click at [18, 28] on icon "button" at bounding box center [16, 22] width 14 height 14
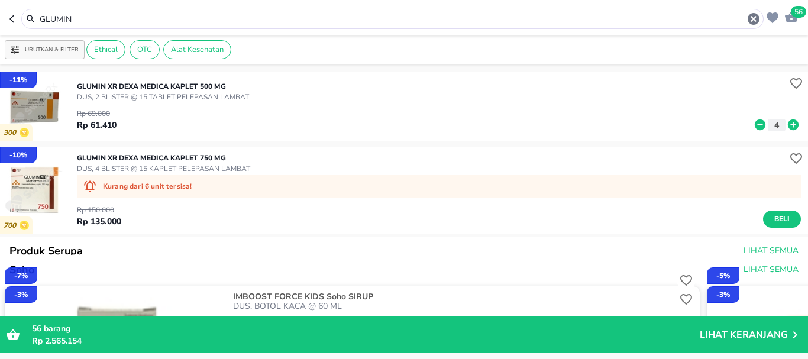
drag, startPoint x: 99, startPoint y: 19, endPoint x: 105, endPoint y: 11, distance: 9.8
click at [13, 19] on div "GLUMIN" at bounding box center [386, 19] width 754 height 20
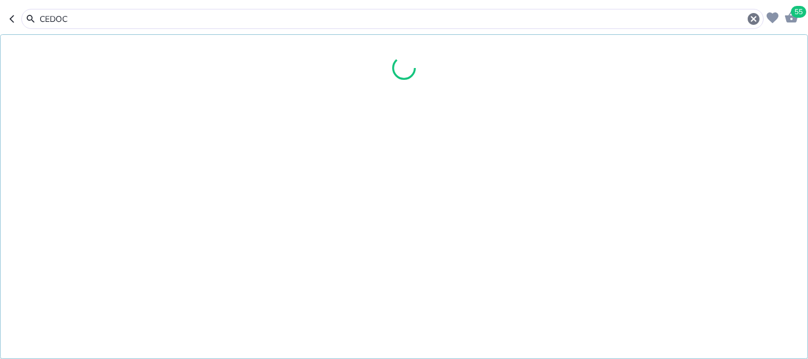
type input "CEDOC"
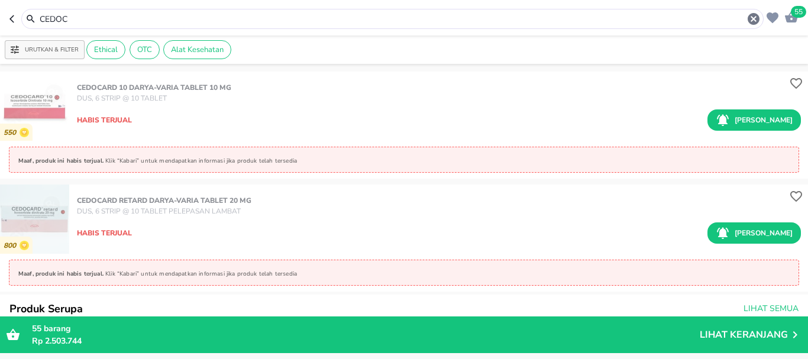
click at [797, 14] on span "55" at bounding box center [798, 12] width 15 height 12
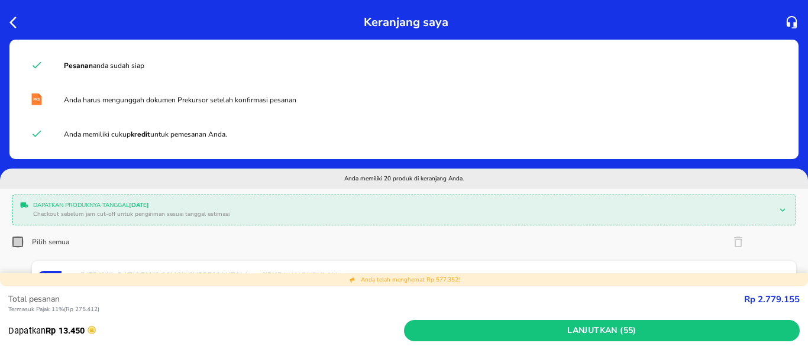
click at [21, 239] on input "Pilih semua" at bounding box center [18, 242] width 12 height 12
checkbox input "true"
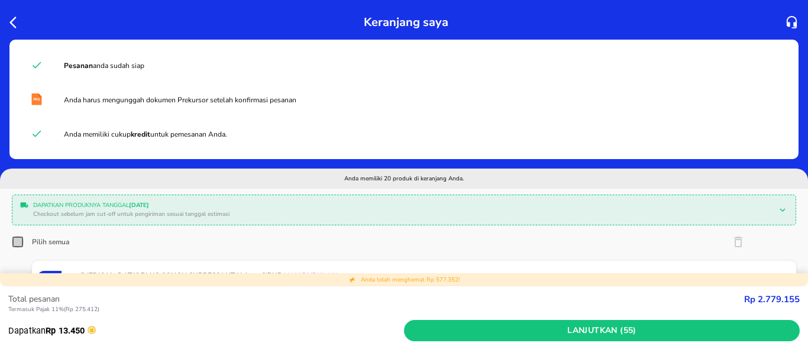
checkbox input "true"
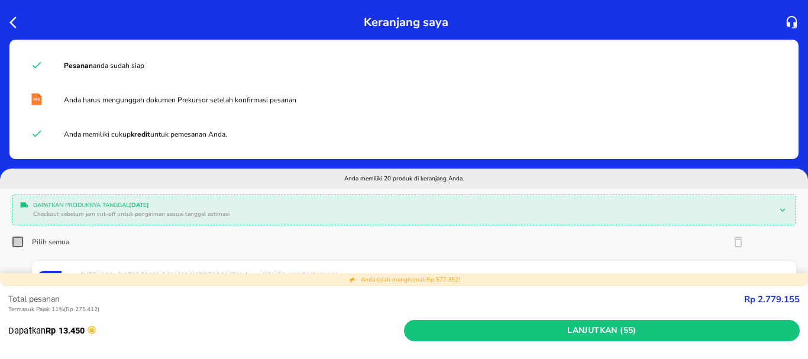
checkbox input "true"
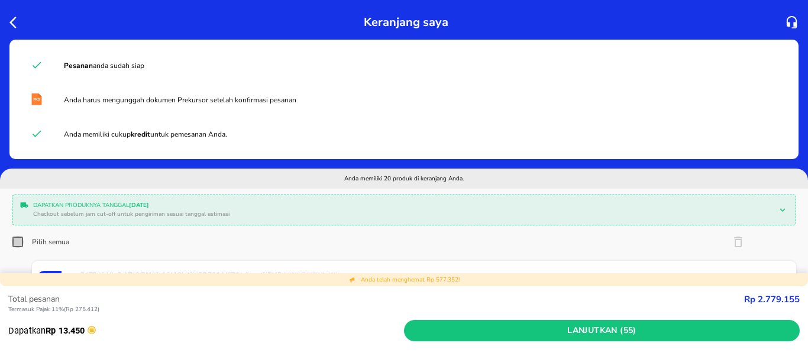
checkbox input "true"
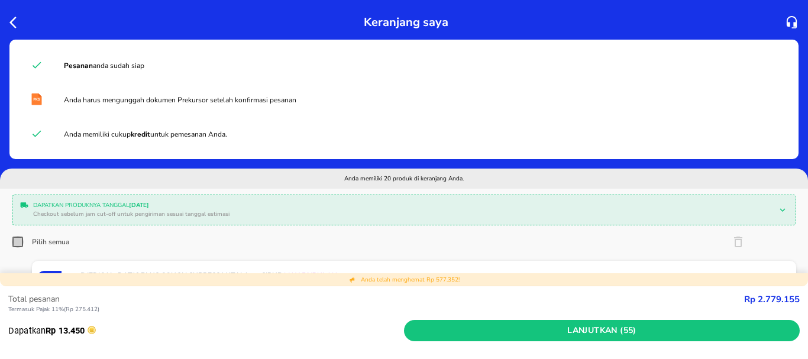
checkbox input "true"
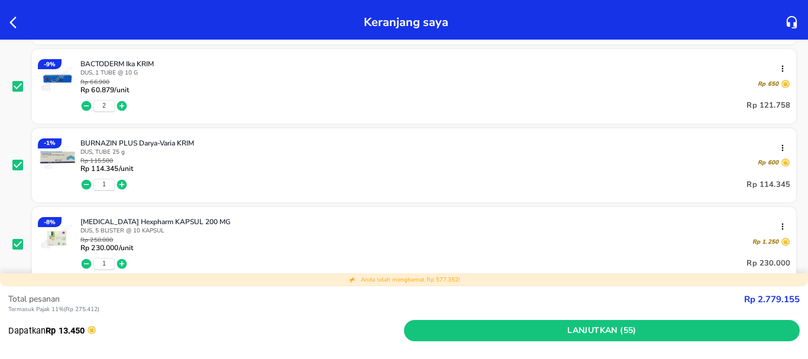
scroll to position [651, 0]
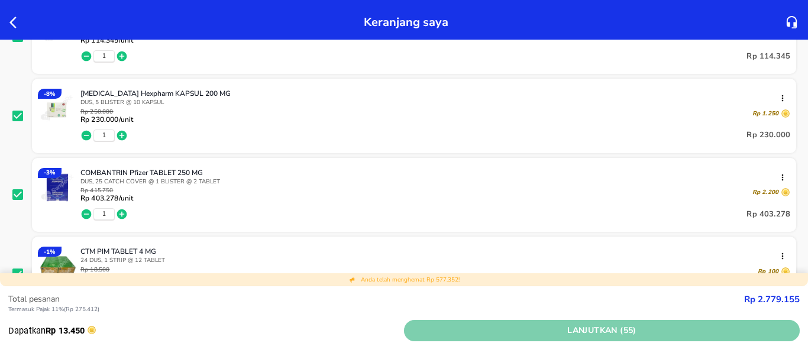
click at [482, 331] on span "Lanjutkan (55)" at bounding box center [602, 331] width 386 height 15
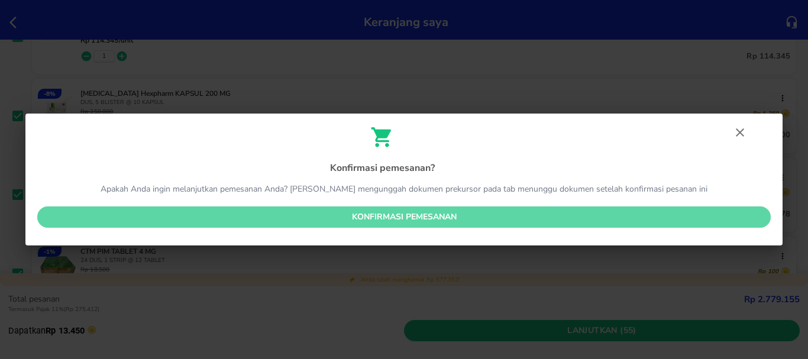
click at [374, 225] on button "Konfirmasi pemesanan" at bounding box center [404, 217] width 734 height 22
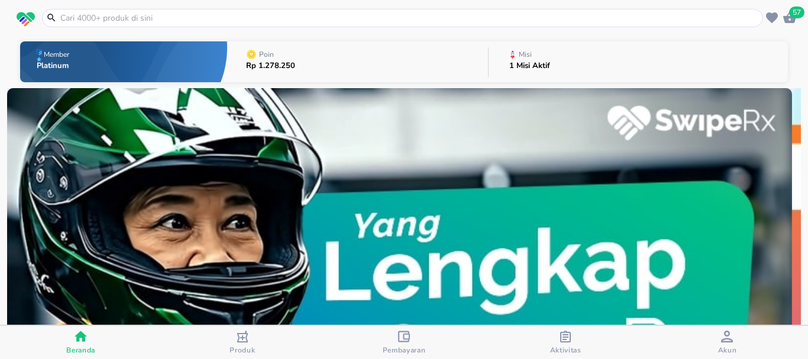
click at [141, 17] on input "text" at bounding box center [409, 18] width 701 height 12
